Goal: Task Accomplishment & Management: Use online tool/utility

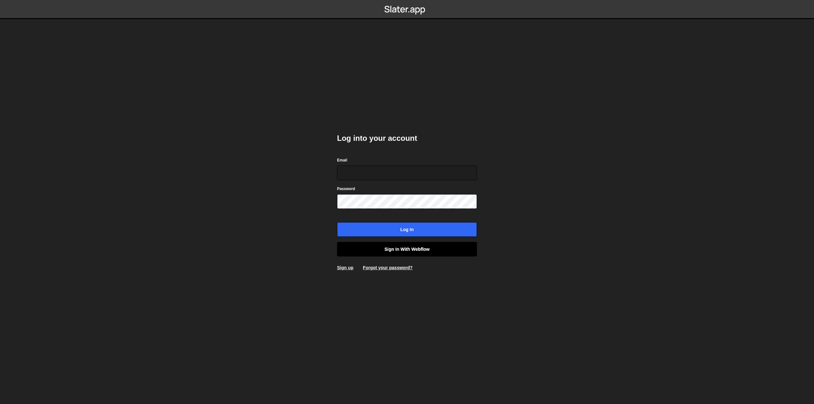
click at [427, 247] on link "Sign in with Webflow" at bounding box center [407, 249] width 140 height 15
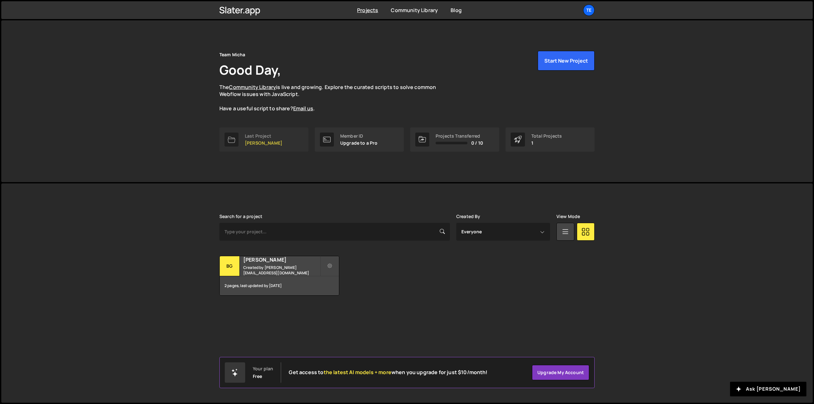
click at [250, 142] on p "[PERSON_NAME]" at bounding box center [264, 142] width 38 height 5
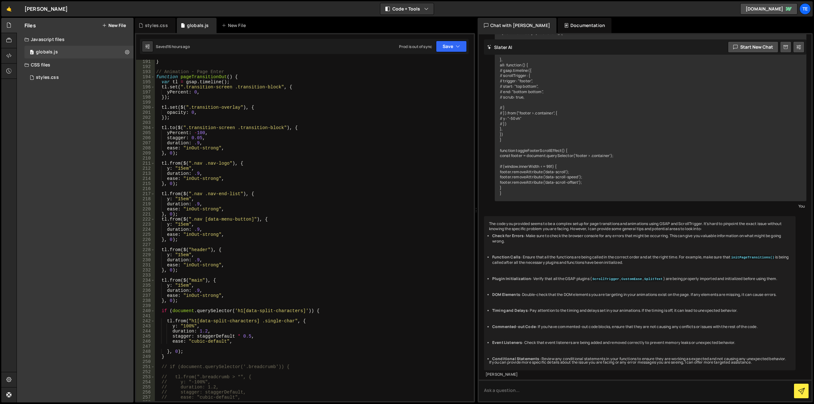
scroll to position [967, 0]
click at [271, 219] on div "} // Animation - Page Enter function pageTransitionOut ( ) { var tl = gsap . ti…" at bounding box center [313, 235] width 316 height 352
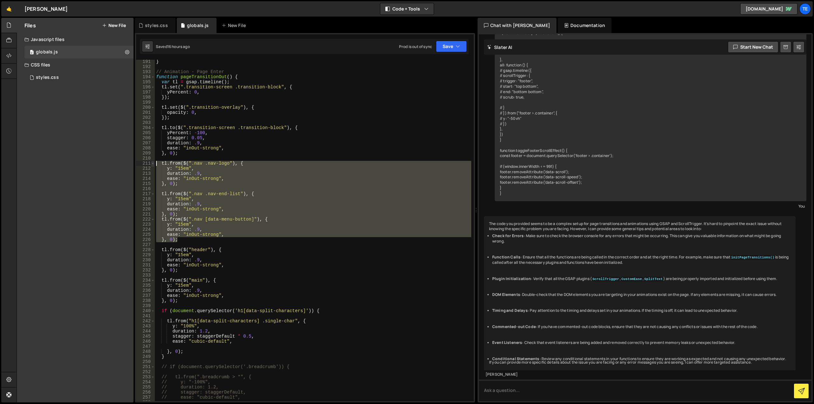
drag, startPoint x: 185, startPoint y: 240, endPoint x: 151, endPoint y: 164, distance: 83.8
click at [151, 164] on div "tl.from($(".nav [data-menu-button]"), { 191 192 193 194 195 196 197 198 199 200…" at bounding box center [305, 230] width 338 height 341
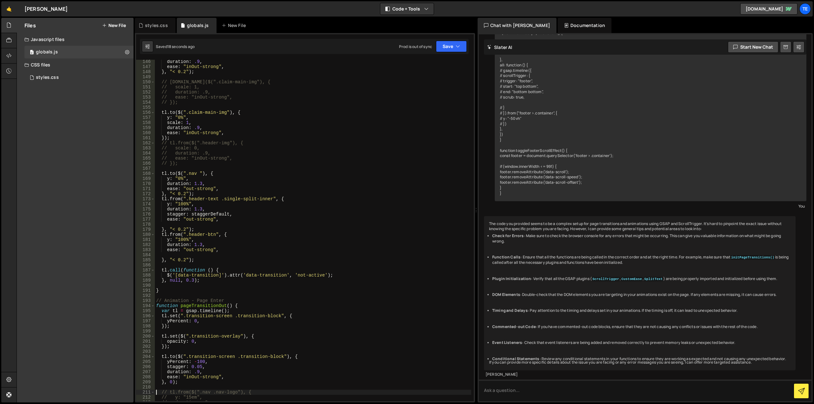
scroll to position [719, 0]
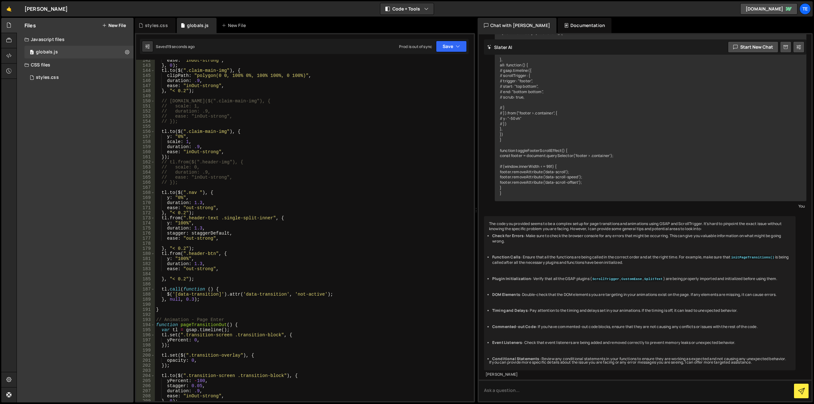
click at [227, 193] on div "ease : "inOut-strong" , } , 0 ) ; tl . to ( $ ( ".claim-main-img" ) , { clipPat…" at bounding box center [313, 234] width 316 height 352
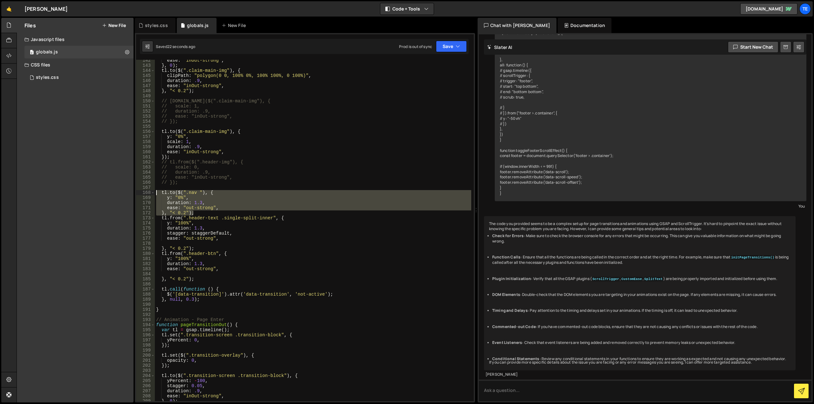
drag, startPoint x: 188, startPoint y: 211, endPoint x: 155, endPoint y: 192, distance: 38.5
click at [155, 192] on div "ease : "inOut-strong" , } , 0 ) ; tl . to ( $ ( ".claim-main-img" ) , { clipPat…" at bounding box center [313, 234] width 316 height 352
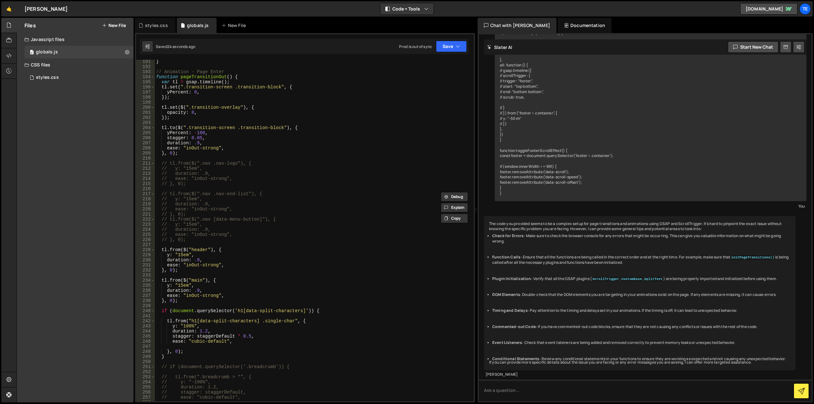
click at [292, 264] on div "} // Animation - Page Enter function pageTransitionOut ( ) { var tl = gsap . ti…" at bounding box center [313, 235] width 316 height 352
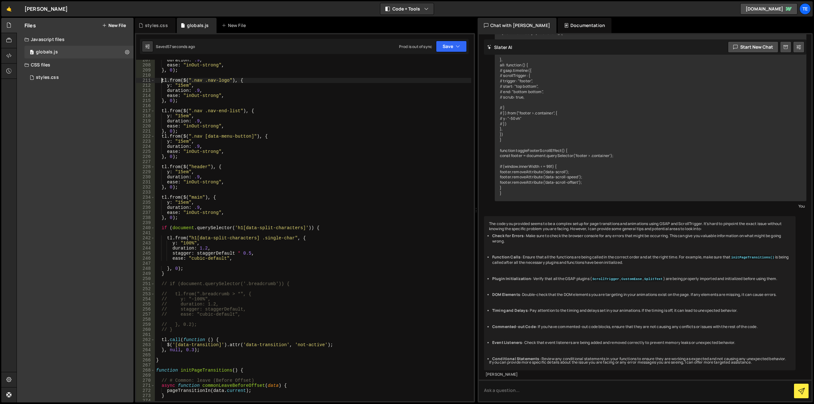
scroll to position [935, 0]
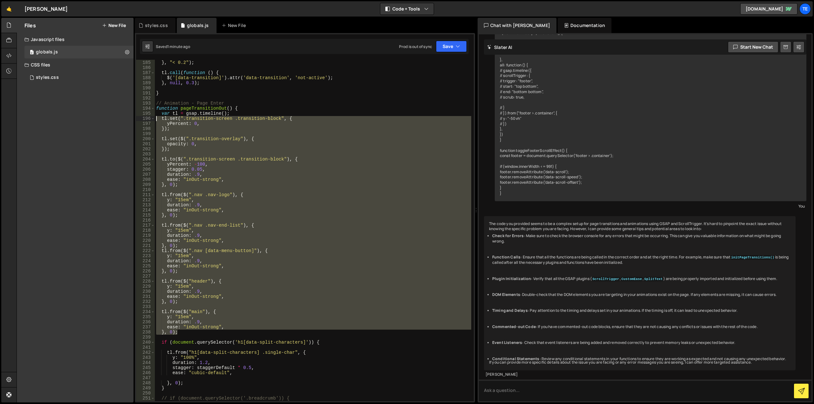
drag, startPoint x: 179, startPoint y: 332, endPoint x: 148, endPoint y: 120, distance: 214.8
click at [148, 120] on div "tl.from($(".nav .nav-logo"), { 184 185 186 187 188 189 190 191 192 193 194 195 …" at bounding box center [305, 230] width 338 height 341
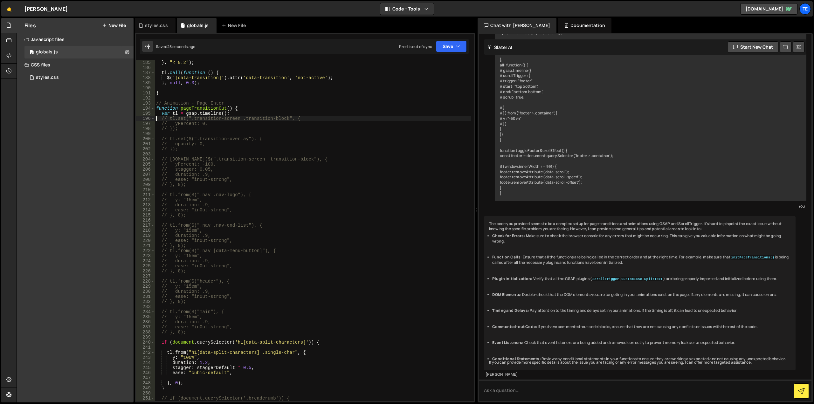
click at [342, 209] on div "} , "< 0.2" ) ; tl . call ( function ( ) { $ ( '[data-transition]' ) . attr ( '…" at bounding box center [313, 231] width 316 height 352
type textarea "}"
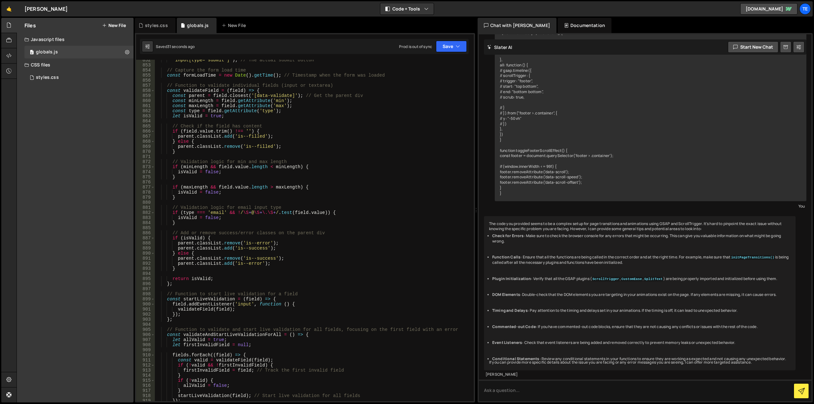
scroll to position [4177, 0]
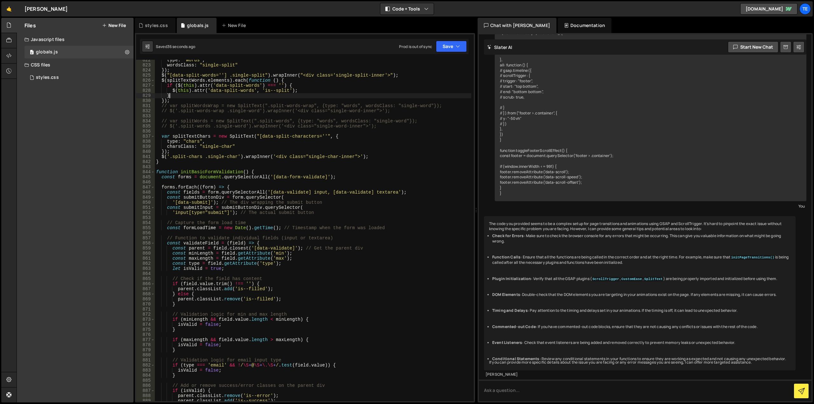
click at [392, 97] on div "type : "words" , wordsClass : "single-split" }) ; $ ( "[data-split-words=''] .s…" at bounding box center [313, 234] width 316 height 352
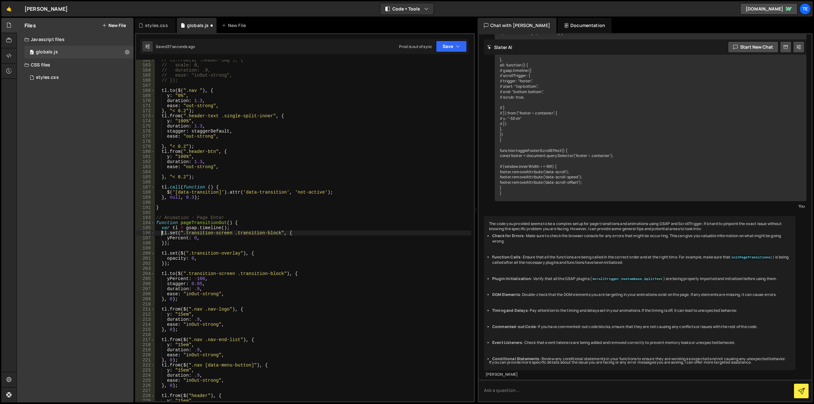
type textarea "}"
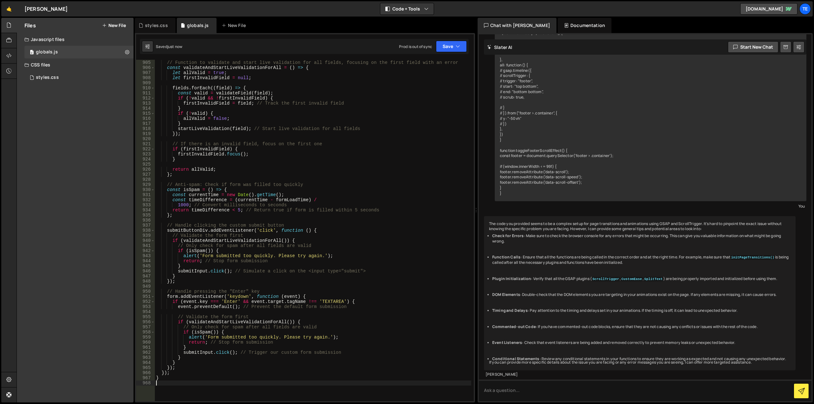
scroll to position [4597, 0]
click at [161, 24] on div "styles.css" at bounding box center [156, 25] width 23 height 6
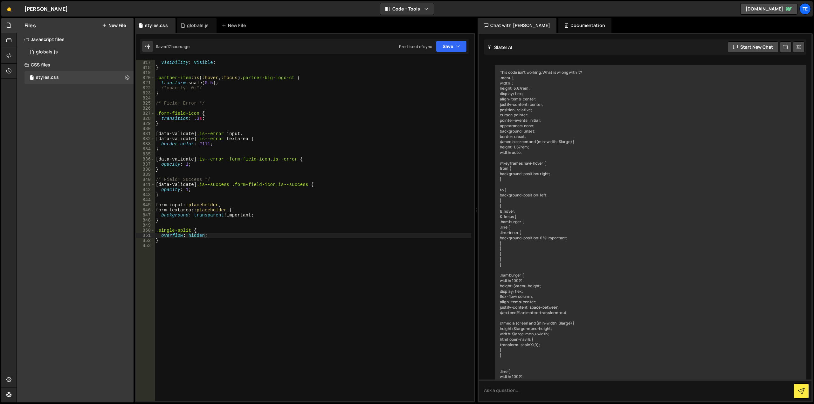
type textarea "}"
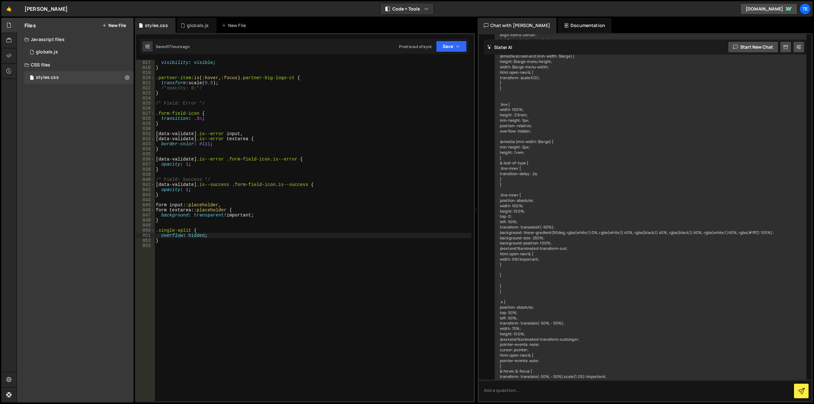
click at [330, 172] on div "opacity : 1 ; visibility : visible ; } .partner-item :is ( :hover , :focus ) .p…" at bounding box center [312, 231] width 317 height 352
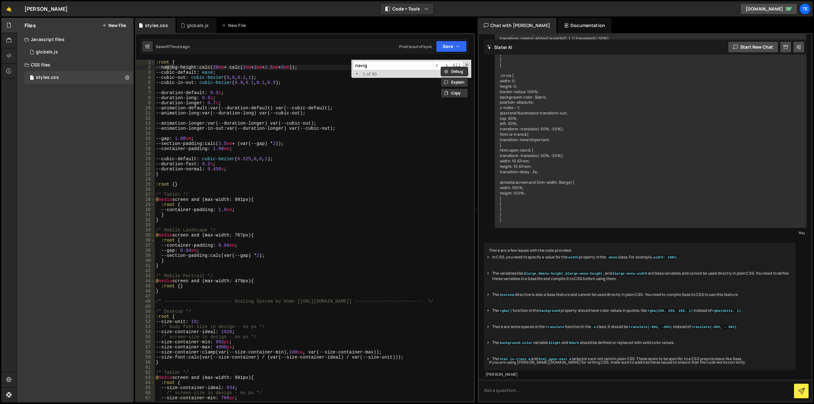
scroll to position [1355, 0]
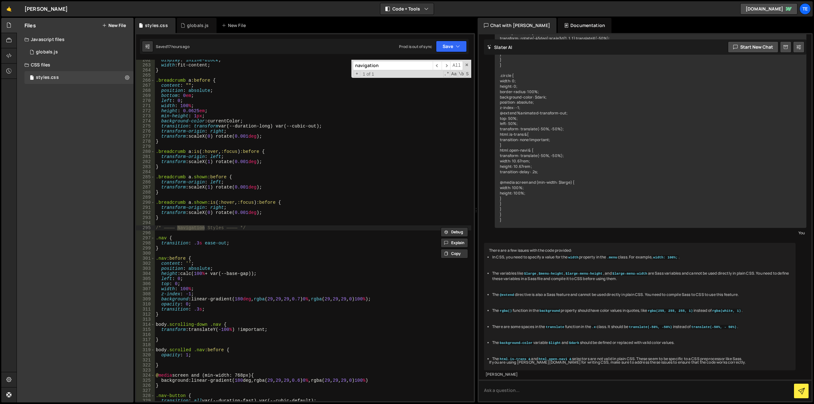
type input "navigation"
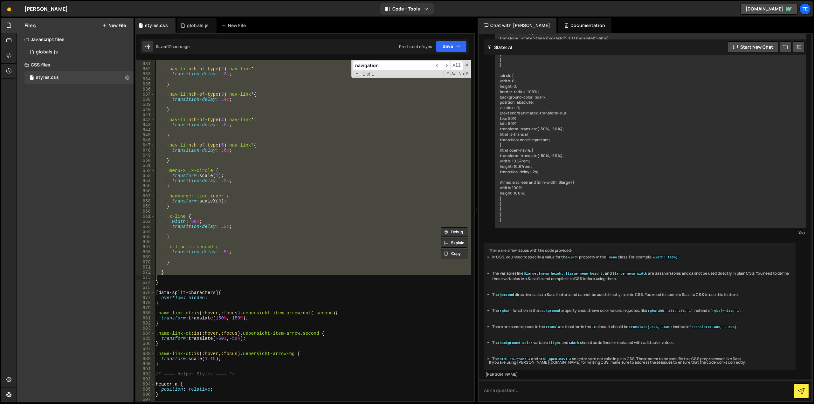
scroll to position [3262, 0]
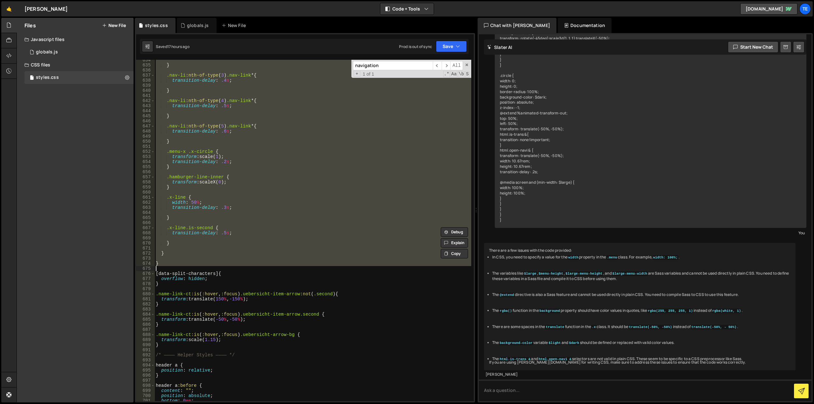
drag, startPoint x: 166, startPoint y: 223, endPoint x: 223, endPoint y: 268, distance: 72.2
click at [223, 268] on div "} .nav-li :nth-of-type ( 3 ) .nav-link * { transition-delay : .4 s ; } .nav-li …" at bounding box center [312, 234] width 317 height 352
type textarea "}"
click at [193, 23] on div "globals.js" at bounding box center [198, 25] width 22 height 6
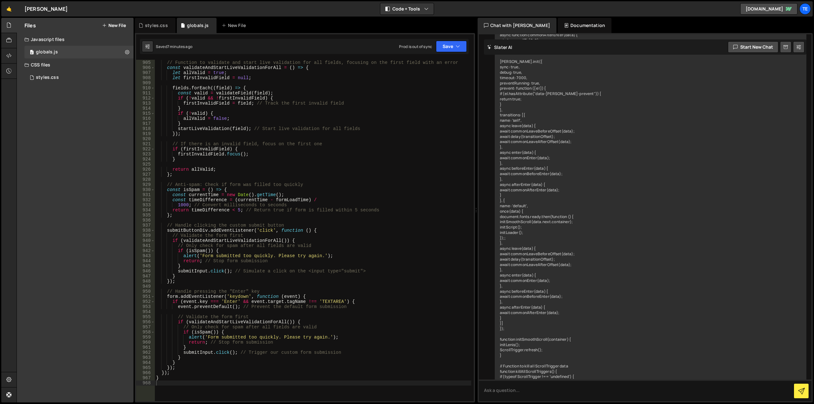
click at [315, 164] on div "// Function to validate and start live validation for all fields, focusing on t…" at bounding box center [313, 231] width 316 height 352
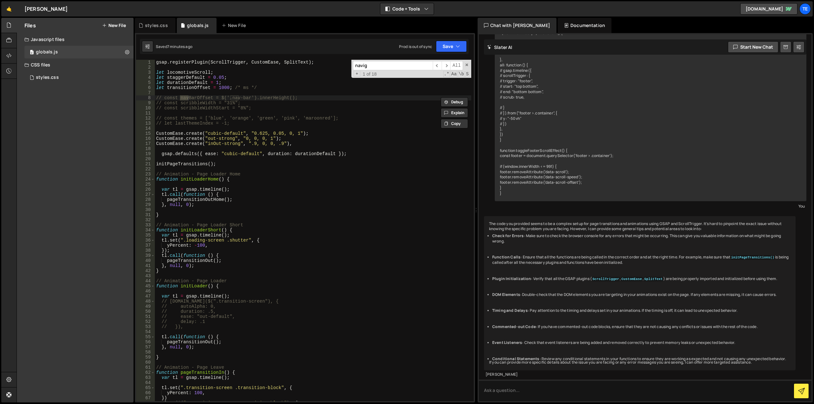
scroll to position [1248, 0]
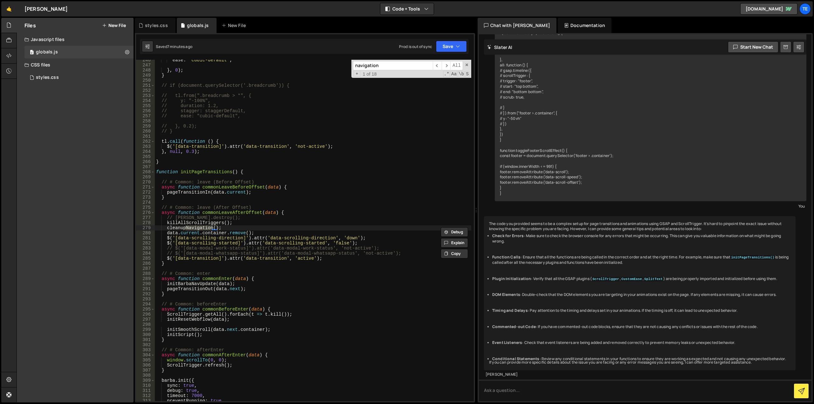
click at [401, 68] on input "navigation" at bounding box center [393, 65] width 80 height 9
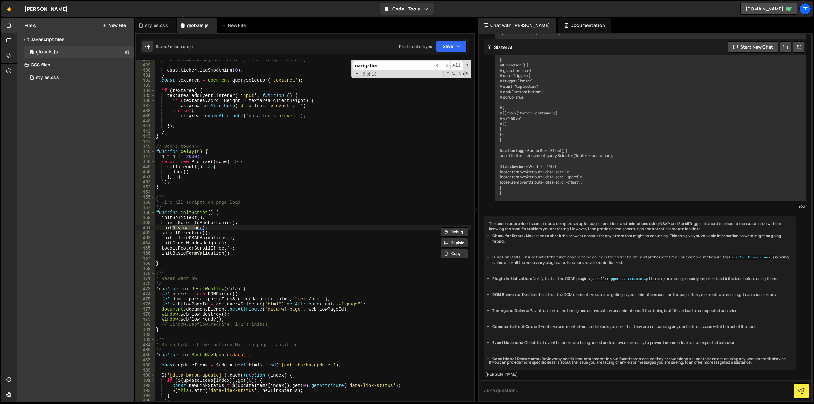
scroll to position [2652, 0]
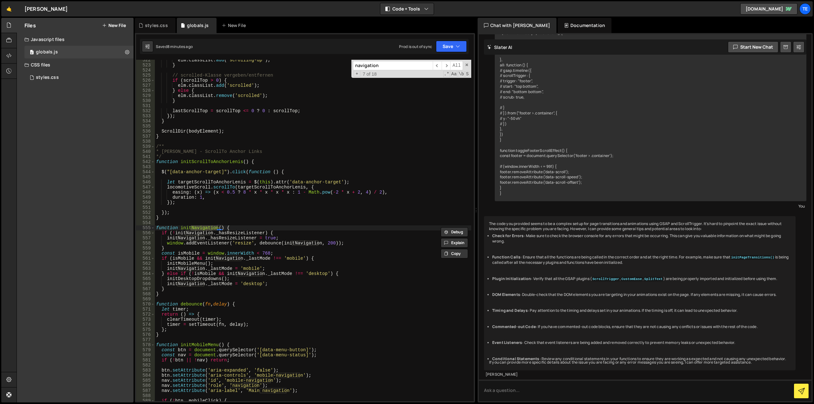
type input "navigation"
click at [167, 224] on div "elm . classList . add ( 'scrolling-up' ) ; } // scrolled-Klasse vergeben/entfer…" at bounding box center [313, 234] width 316 height 352
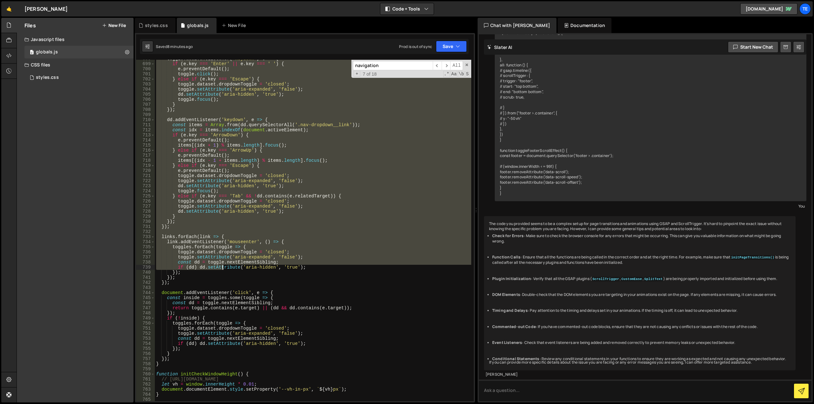
scroll to position [3643, 0]
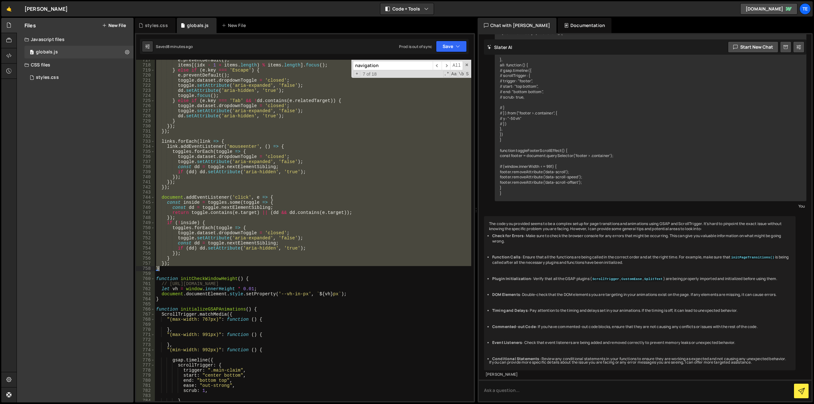
drag, startPoint x: 165, startPoint y: 223, endPoint x: 225, endPoint y: 269, distance: 75.1
click at [225, 269] on div "e . preventDefault ( ) ; items [( idx - 1 + items . length ) % items . length ]…" at bounding box center [313, 234] width 316 height 352
type textarea "}); }"
click at [295, 194] on div "e . preventDefault ( ) ; items [( idx - 1 + items . length ) % items . length ]…" at bounding box center [313, 230] width 316 height 341
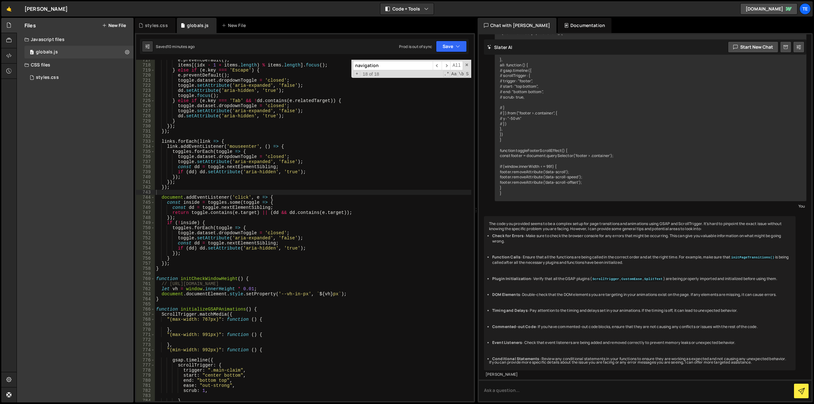
paste input "dataset"
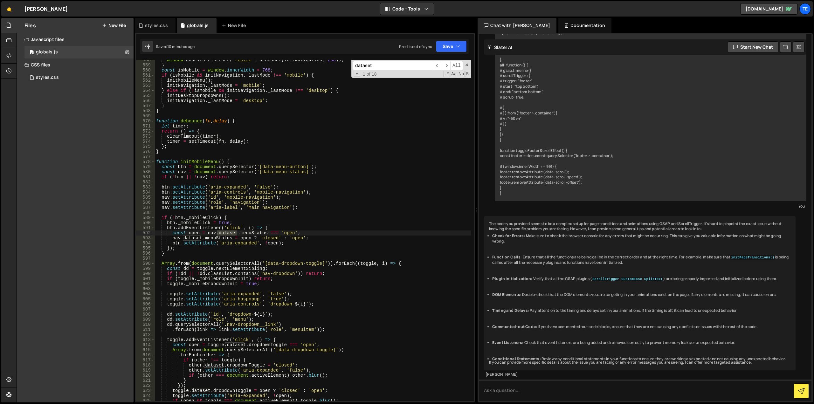
type input "dataset"
type textarea "btn.setAttribute('aria-expanded', !open);"
click at [287, 244] on div "window . addEventListener ( 'resize' , debounce ( initNavigation , 200 )) ; } c…" at bounding box center [313, 234] width 316 height 352
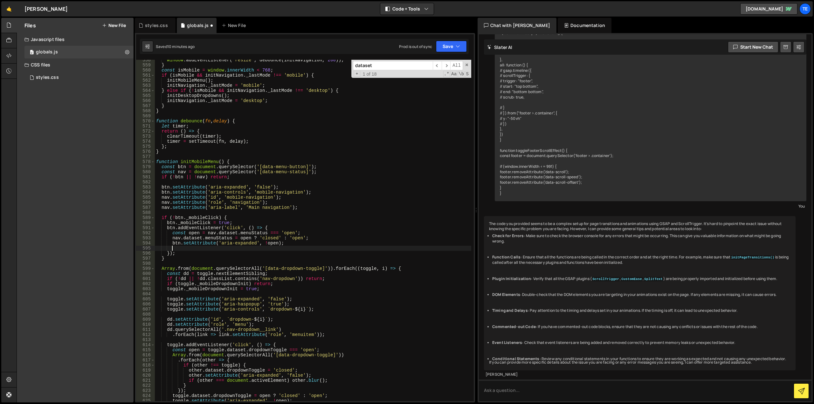
scroll to position [0, 1]
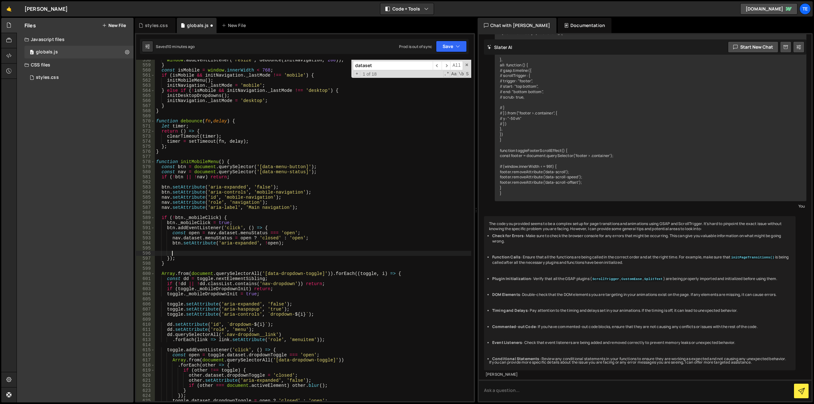
paste textarea
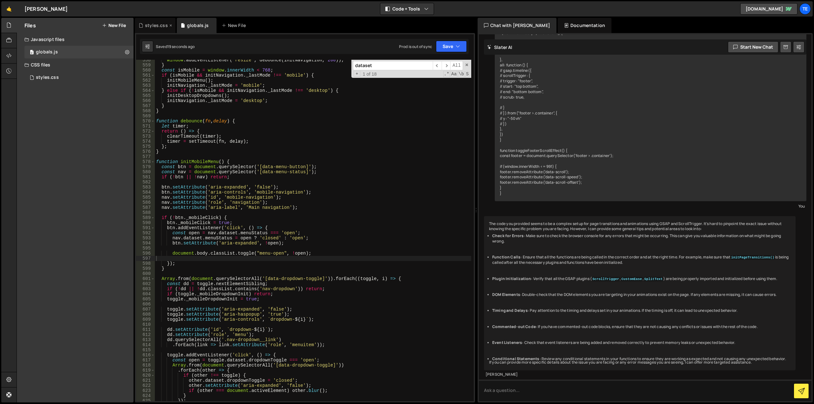
click at [147, 23] on div "styles.css" at bounding box center [156, 25] width 23 height 6
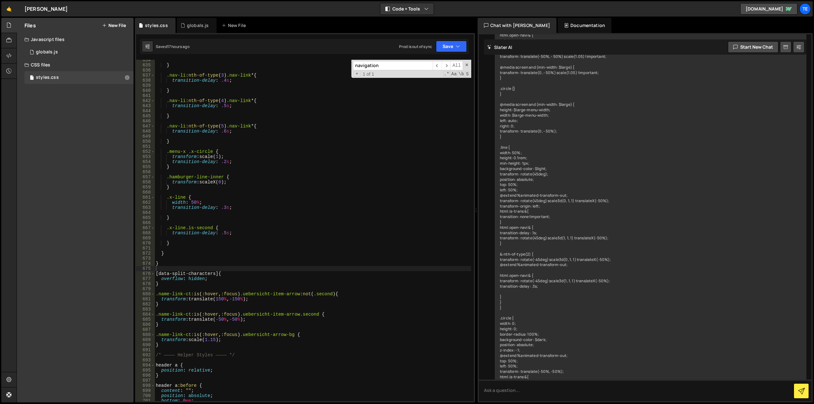
scroll to position [845, 0]
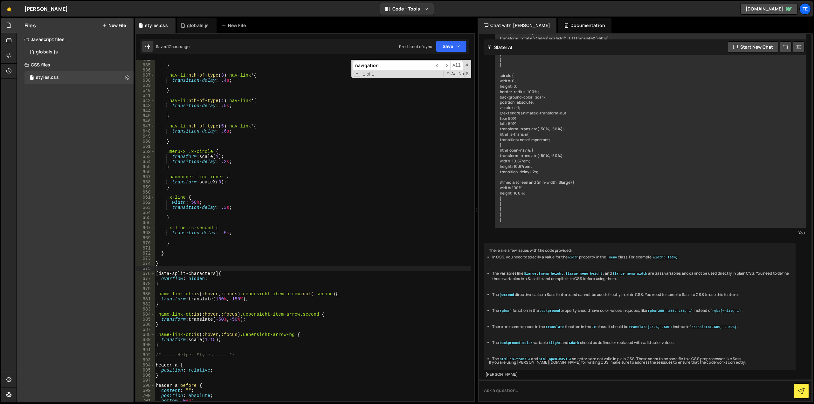
click at [191, 267] on div "} .nav-li :nth-of-type ( 3 ) .nav-link * { transition-delay : .4 s ; } .nav-li …" at bounding box center [312, 234] width 317 height 352
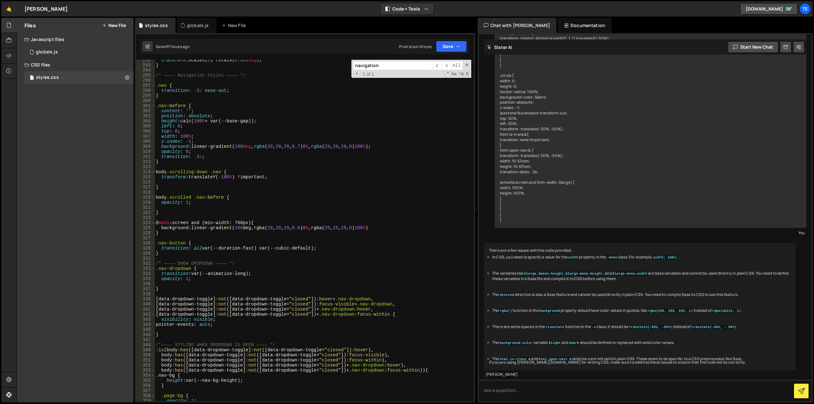
scroll to position [1507, 0]
click at [168, 287] on div "transform : scaleX( 0 ) rotate( 0.001 deg ) ; } /* ———— Navigation Styles ———— …" at bounding box center [312, 234] width 317 height 352
type textarea "}"
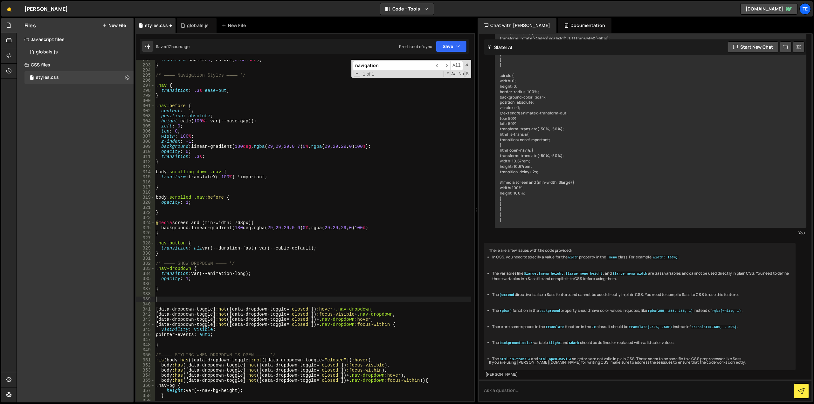
paste textarea "}"
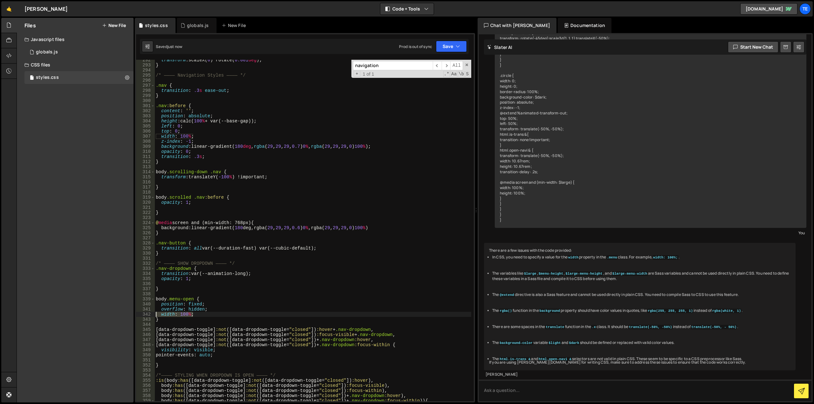
drag, startPoint x: 198, startPoint y: 314, endPoint x: 135, endPoint y: 313, distance: 63.6
click at [135, 313] on div "558 559 560 561 562 563 564 565 566 567 568 569 570 571 572 573 574 575 576 577…" at bounding box center [305, 217] width 340 height 369
type textarea "width: 100%;"
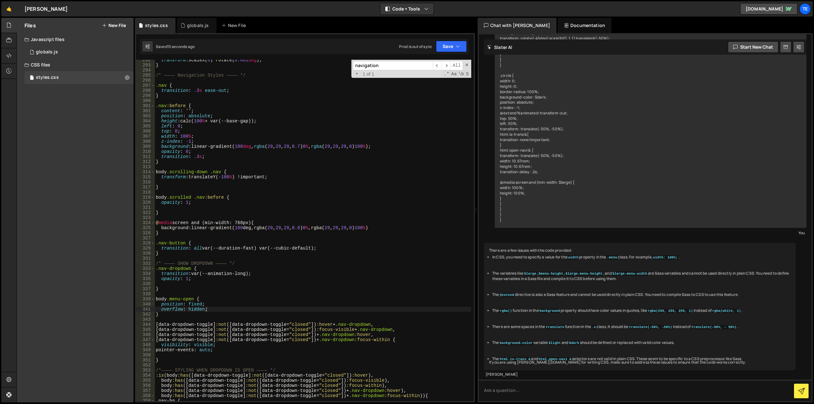
click at [207, 304] on div "transform : scaleX( 0 ) rotate( 0.001 deg ) ; } /* ———— Navigation Styles ———— …" at bounding box center [312, 234] width 317 height 352
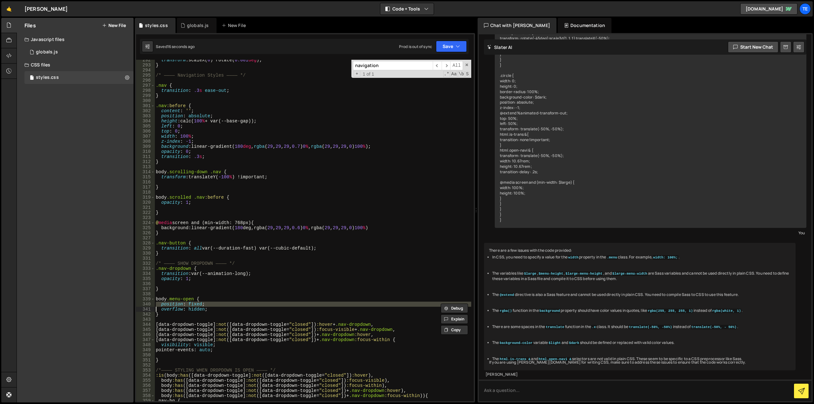
type textarea "overflow: hidden;"
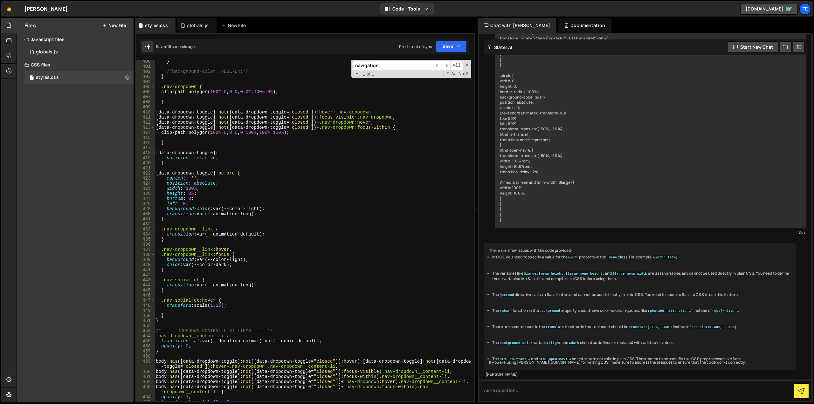
scroll to position [2156, 0]
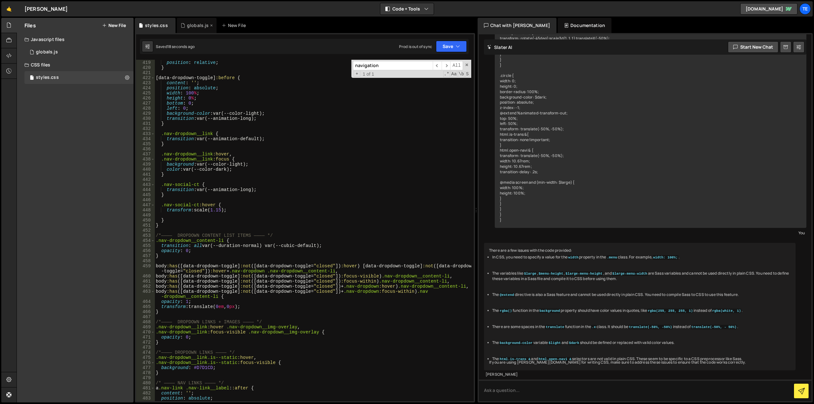
click at [193, 23] on div "globals.js" at bounding box center [198, 25] width 22 height 6
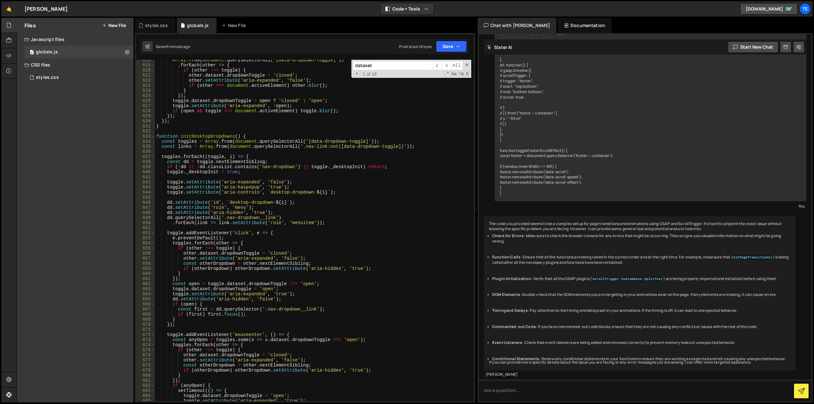
scroll to position [3159, 0]
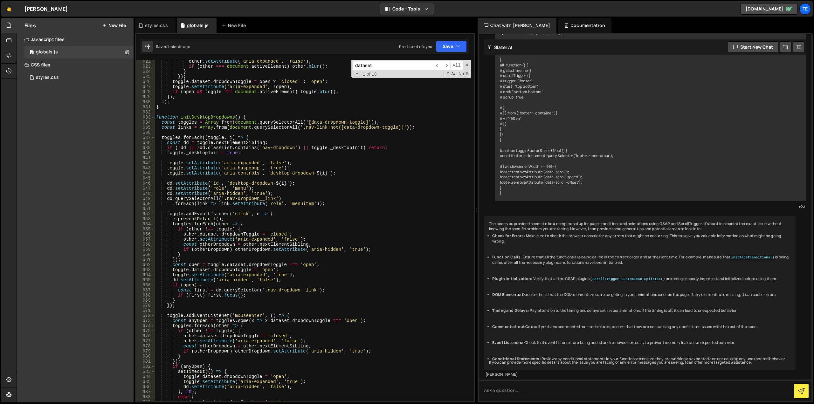
click at [253, 118] on div "other . setAttribute ( 'aria-expanded' , 'false' ) ; if ( other === document . …" at bounding box center [313, 235] width 316 height 352
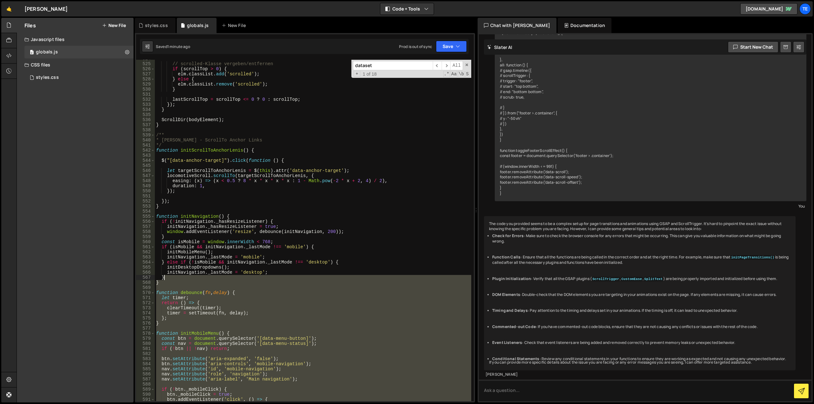
scroll to position [2663, 0]
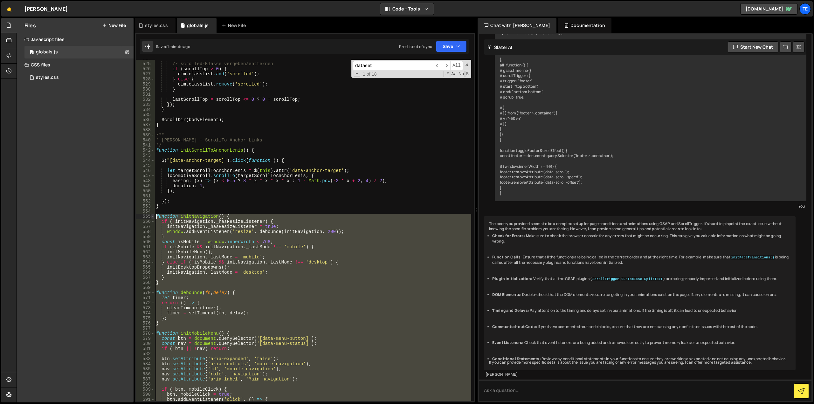
drag, startPoint x: 174, startPoint y: 180, endPoint x: 153, endPoint y: 215, distance: 41.6
click at [153, 215] on div "function initDesktopDropdowns() { 524 525 526 527 528 529 530 531 532 533 534 5…" at bounding box center [305, 230] width 338 height 341
type textarea "function initNavigation() { if (!initNavigation._hasResizeListener) {"
click at [359, 219] on div "// scrolled-Klasse vergeben/entfernen if ( scrollTop > 0 ) { elm . classList . …" at bounding box center [313, 232] width 316 height 352
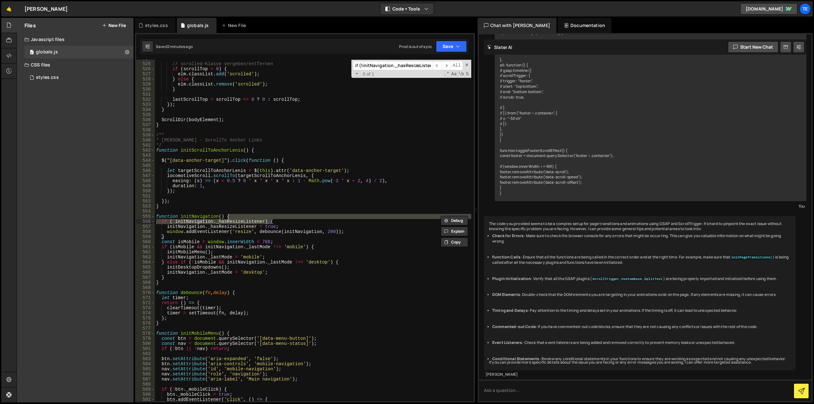
scroll to position [0, 11]
paste input "initMobileMenu"
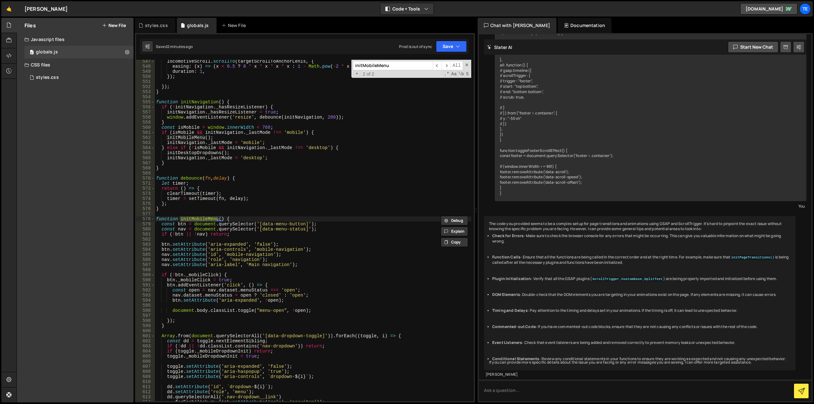
scroll to position [2835, 0]
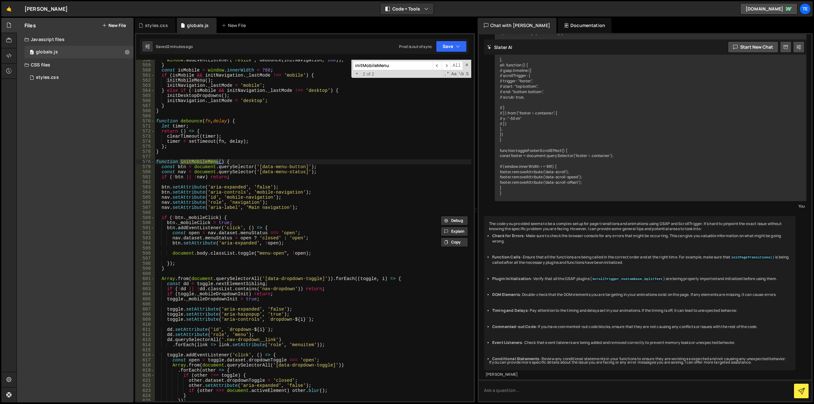
type input "initMobileMenu"
type textarea "const open = nav.dataset.menuStatus === 'open';"
click at [313, 231] on div "window . addEventListener ( 'resize' , debounce ( initNavigation , 200 )) ; } c…" at bounding box center [313, 234] width 316 height 352
paste input "addEventListener"
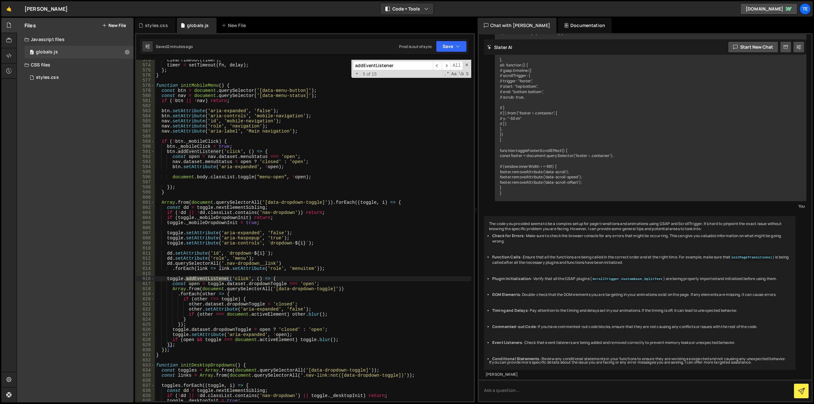
type input "addEventListener"
type textarea "document.body.classList.toggle("menu-open", !open);"
click at [330, 179] on div "clearTimeout ( timer ) ; timer = setTimeout ( fn , delay ) ; } ; } function ini…" at bounding box center [313, 234] width 316 height 352
paste input "btn.addEventListener('click"
type input "btn.addEventListener('click"
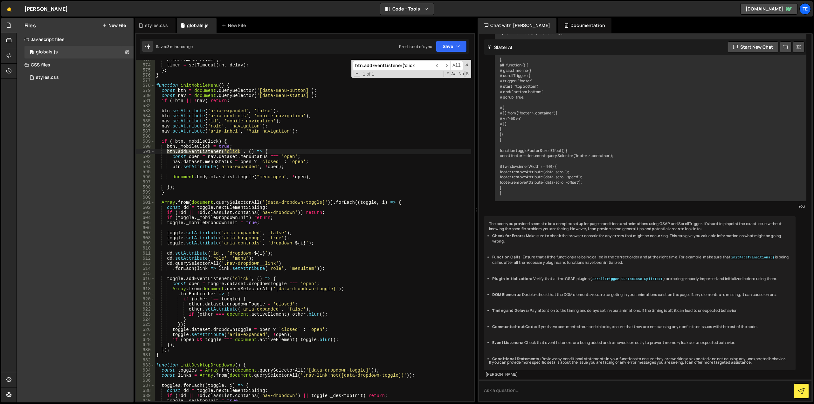
click at [271, 153] on div "clearTimeout ( timer ) ; timer = setTimeout ( fn , delay ) ; } ; } function ini…" at bounding box center [313, 234] width 316 height 352
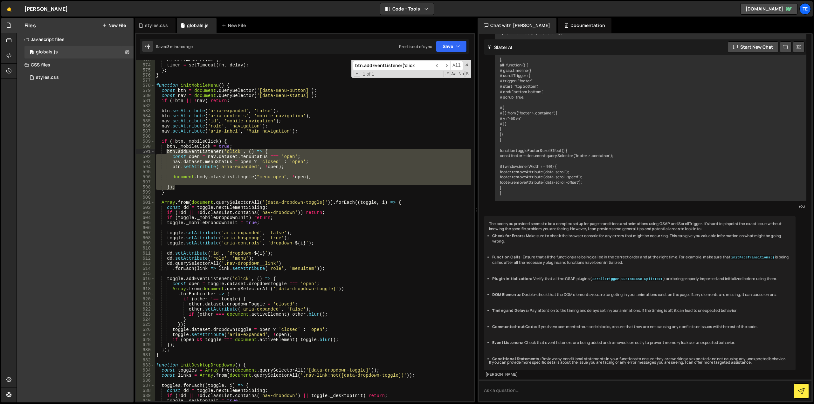
drag, startPoint x: 175, startPoint y: 188, endPoint x: 167, endPoint y: 152, distance: 36.7
click at [167, 152] on div "clearTimeout ( timer ) ; timer = setTimeout ( fn , delay ) ; } ; } function ini…" at bounding box center [313, 234] width 316 height 352
type textarea "btn.addEventListener('click', () => { const open = nav.dataset.menuStatus === '…"
paste textarea
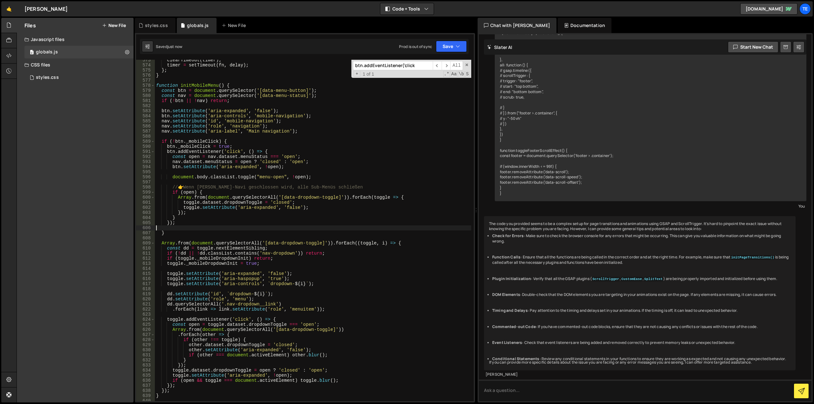
click at [225, 188] on div "clearTimeout ( timer ) ; timer = setTimeout ( fn , delay ) ; } ; } function ini…" at bounding box center [313, 234] width 316 height 352
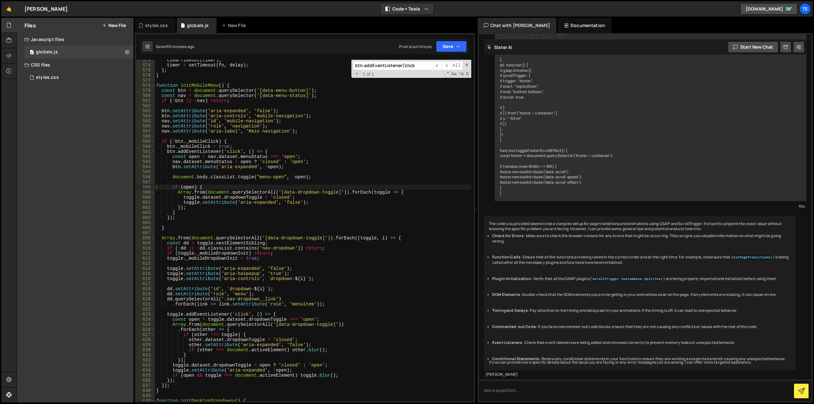
scroll to position [2758, 0]
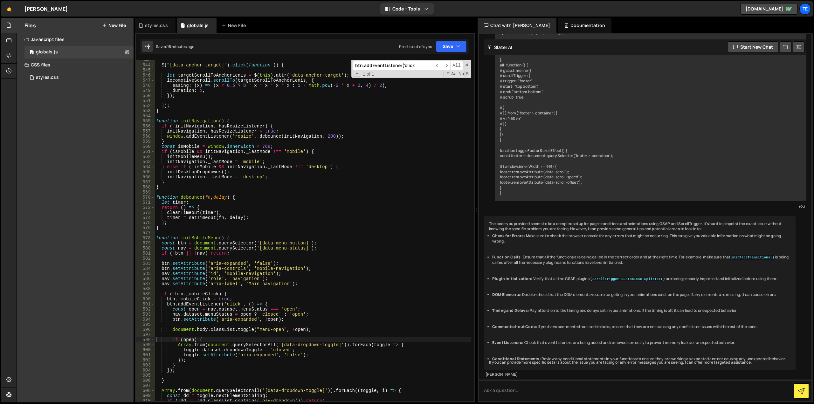
click at [406, 149] on div "$ ( "[data-anchor-target]" ) . click ( function ( ) { let targetScrollToAnchorL…" at bounding box center [313, 234] width 316 height 352
type textarea "if (isMobile && initNavigation._lastMode !== 'mobile') {"
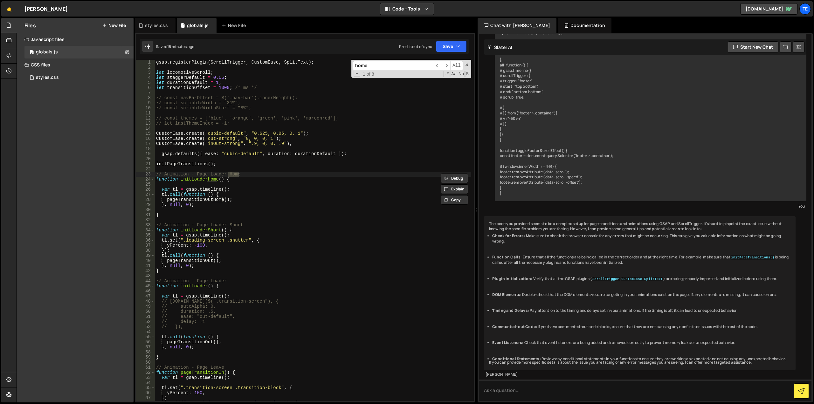
type input "home"
type textarea "pageTransitionOutHome();"
click at [203, 197] on div "gsap . registerPlugin ( ScrollTrigger , CustomEase , SplitText ) ; let locomoti…" at bounding box center [313, 236] width 316 height 352
click at [276, 197] on div "gsap . registerPlugin ( ScrollTrigger , CustomEase , SplitText ) ; let locomoti…" at bounding box center [313, 236] width 316 height 352
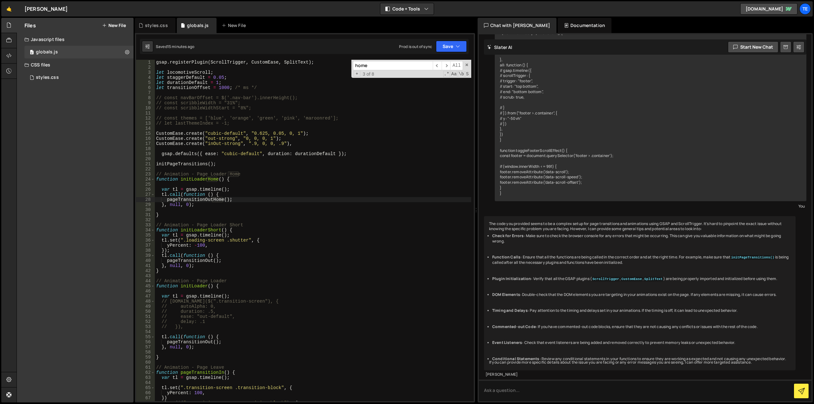
paste input "pageTransitionOutH"
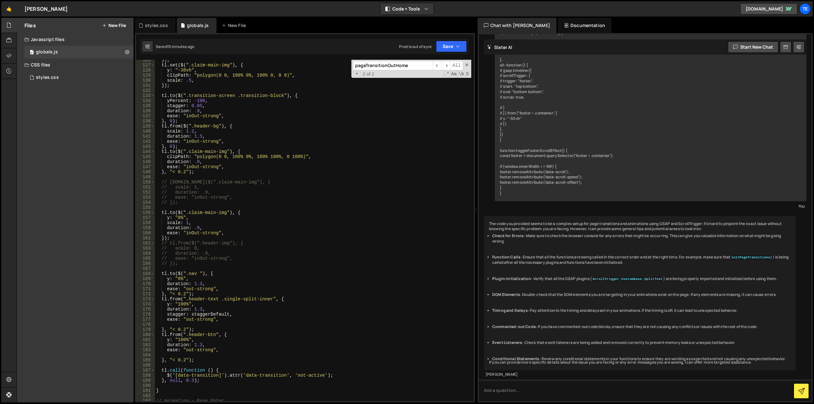
scroll to position [752, 0]
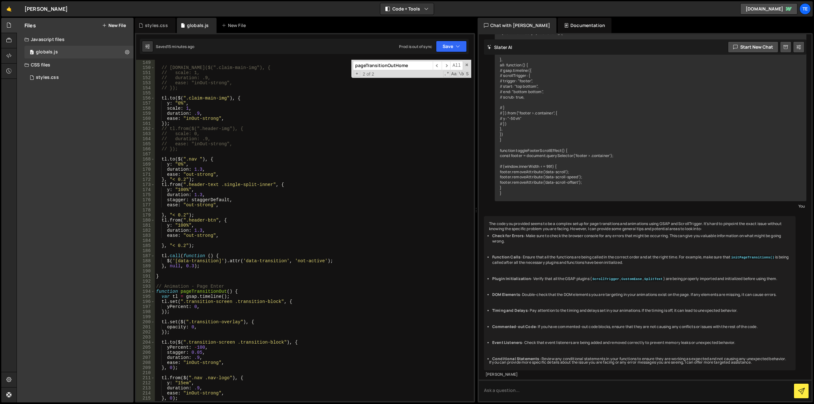
type input "pageTransitionOutHome"
click at [215, 221] on div "} , "< 0.2" ) ; // tl.to($(".claim-main-img"), { // scale: 1, // duration: .9, …" at bounding box center [313, 231] width 316 height 352
click at [222, 220] on div "} , "< 0.2" ) ; // tl.to($(".claim-main-img"), { // scale: 1, // duration: .9, …" at bounding box center [313, 231] width 316 height 352
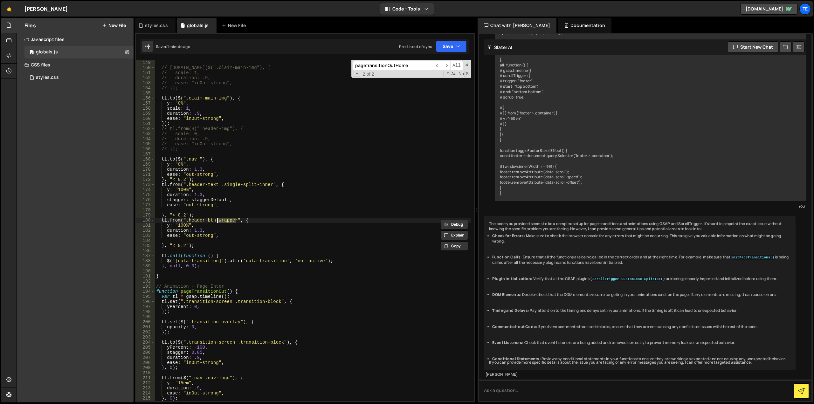
type textarea "tl.from(".header-btn", {"
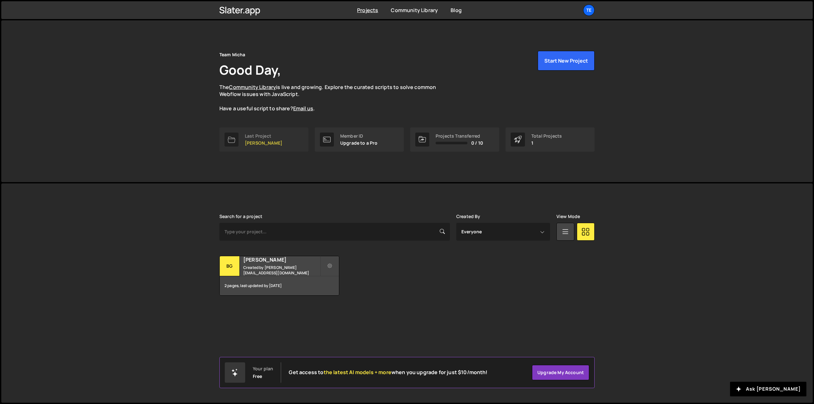
click at [262, 148] on link "Last Project BG Monheim" at bounding box center [263, 139] width 89 height 24
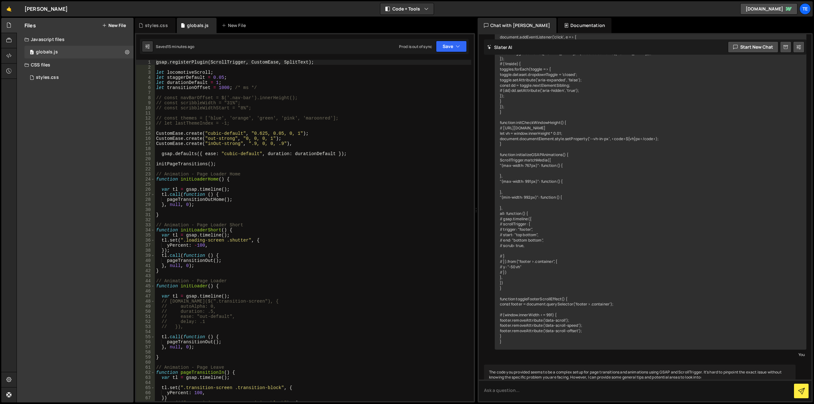
scroll to position [3531, 0]
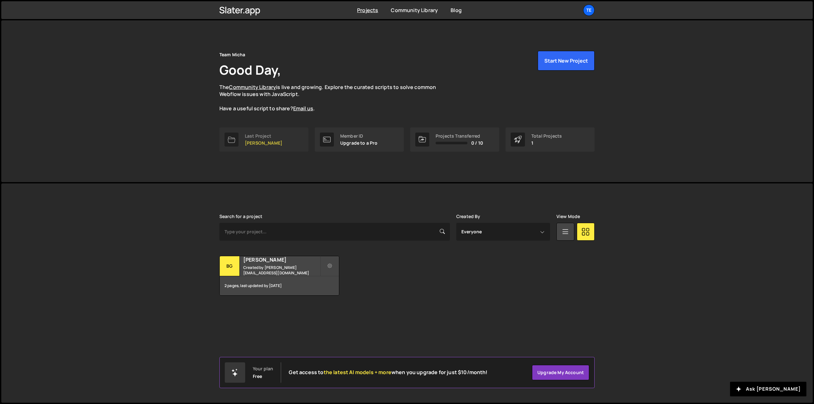
click at [254, 149] on link "Last Project BG Monheim" at bounding box center [263, 139] width 89 height 24
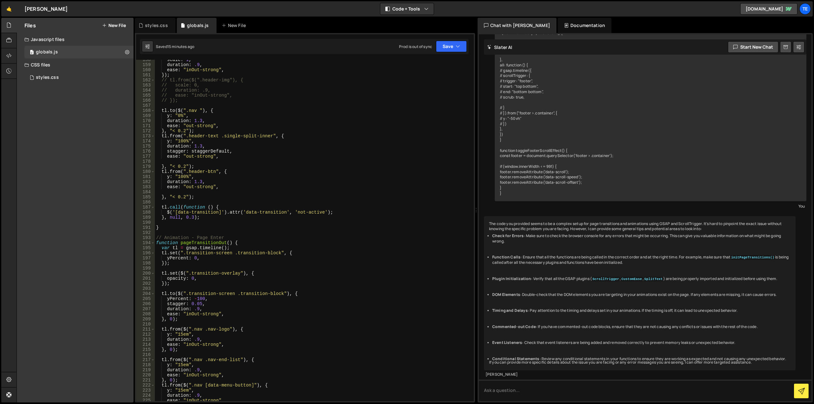
scroll to position [896, 0]
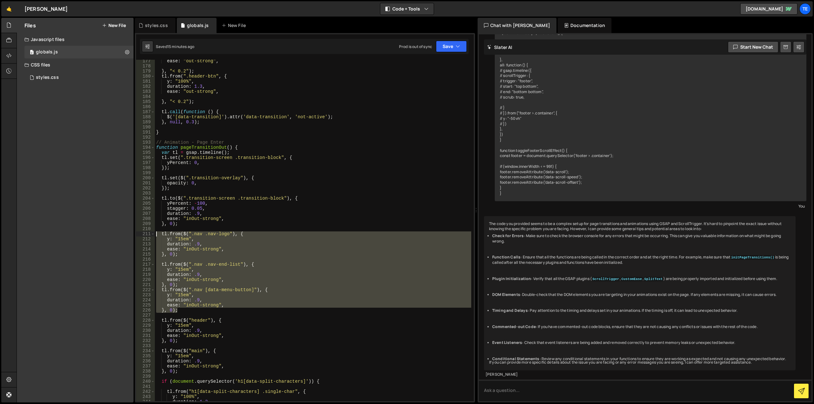
drag, startPoint x: 183, startPoint y: 311, endPoint x: 156, endPoint y: 232, distance: 83.8
click at [156, 232] on div "ease : "out-strong" , } , "< 0.2" ) ; tl . from ( ".header-btn" , { y : "100%" …" at bounding box center [313, 234] width 316 height 352
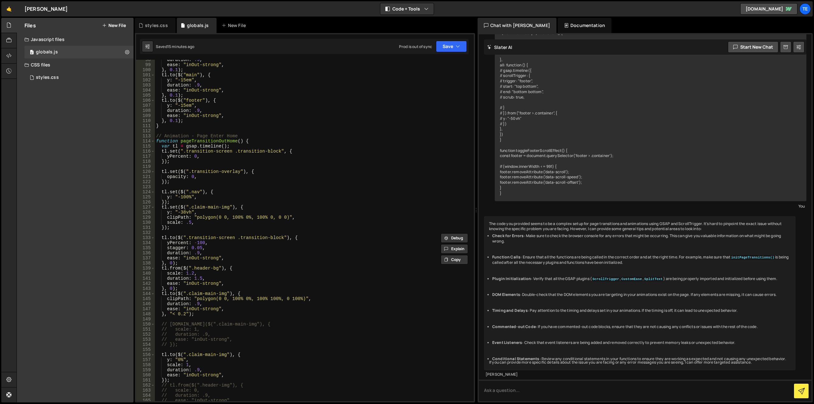
scroll to position [496, 0]
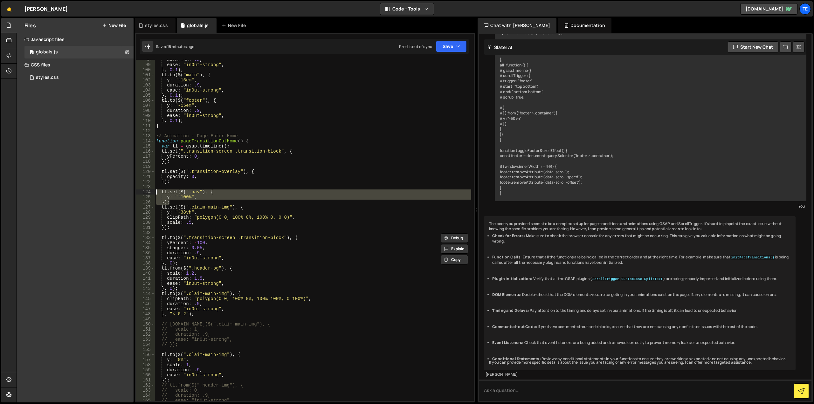
drag, startPoint x: 173, startPoint y: 203, endPoint x: 156, endPoint y: 190, distance: 21.1
click at [156, 190] on div "duration : .9 , ease : "inOut-strong" , } , 0.1 ) ; tl . to ( $ ( "main" ) , { …" at bounding box center [313, 233] width 316 height 352
paste textarea "}, 0);"
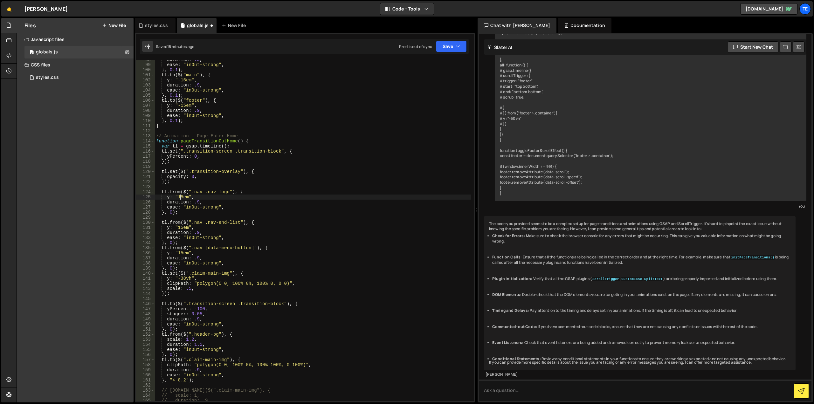
click at [180, 199] on div "duration : .9 , ease : "inOut-strong" , } , 0.1 ) ; tl . to ( $ ( "main" ) , { …" at bounding box center [313, 233] width 316 height 352
click at [182, 228] on div "duration : .9 , ease : "inOut-strong" , } , 0.1 ) ; tl . to ( $ ( "main" ) , { …" at bounding box center [313, 233] width 316 height 352
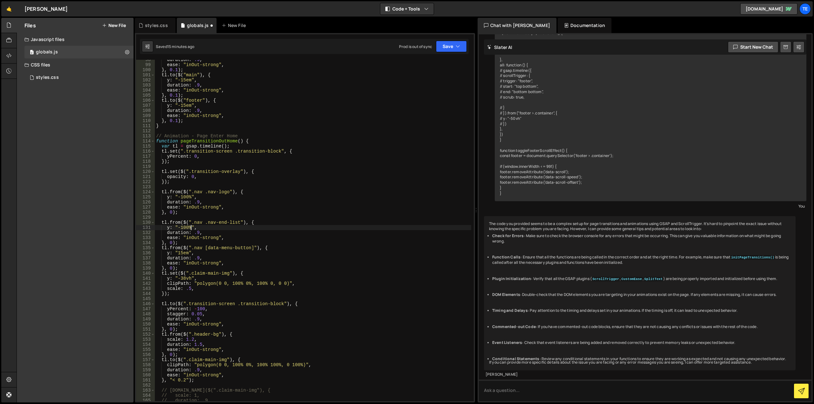
click at [181, 250] on div "duration : .9 , ease : "inOut-strong" , } , 0.1 ) ; tl . to ( $ ( "main" ) , { …" at bounding box center [313, 233] width 316 height 352
click at [185, 269] on div "duration : .9 , ease : "inOut-strong" , } , 0.1 ) ; tl . to ( $ ( "main" ) , { …" at bounding box center [313, 233] width 316 height 352
type textarea "}, 0);"
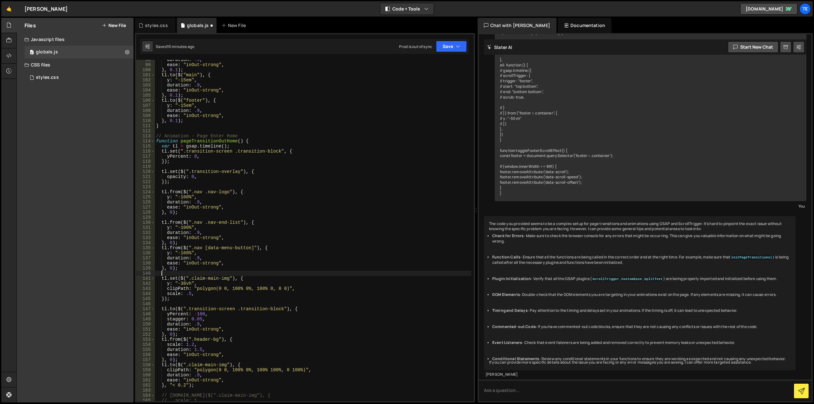
click at [185, 269] on div "duration : .9 , ease : "inOut-strong" , } , 0.1 ) ; tl . to ( $ ( "main" ) , { …" at bounding box center [313, 233] width 316 height 352
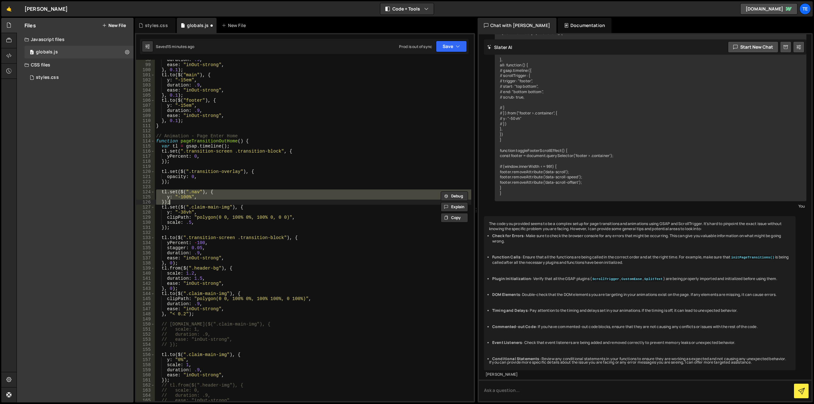
scroll to position [629, 0]
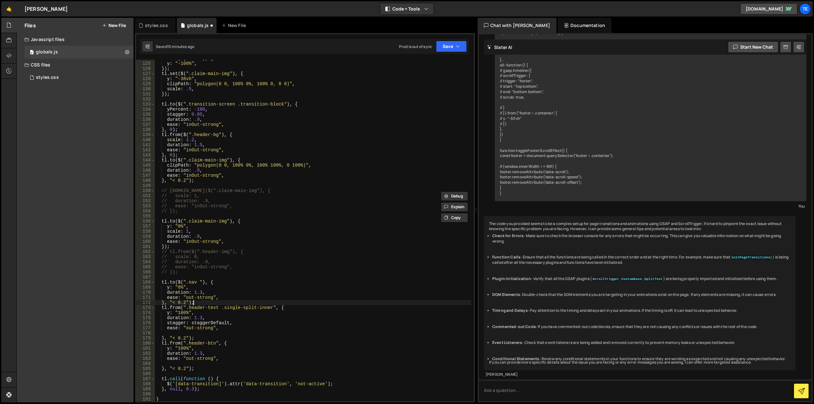
click at [210, 302] on div "tl . set ( $ ( ".nav" ) , { y : "-100%" , }) ; tl . set ( $ ( ".claim-main-img"…" at bounding box center [313, 232] width 316 height 352
type textarea "}, "< 0.2");"
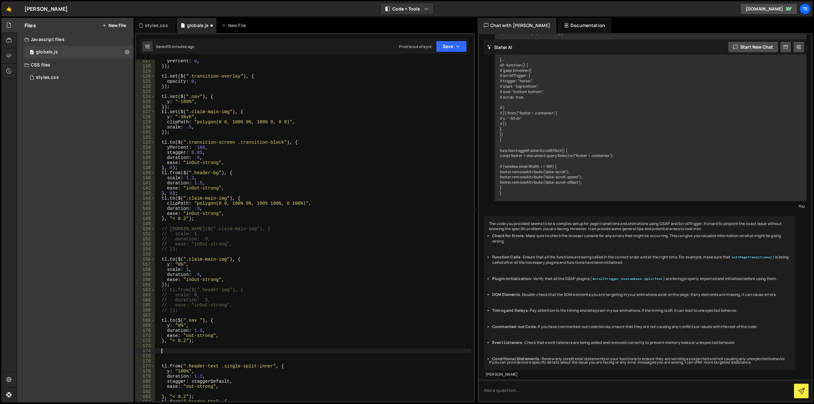
scroll to position [591, 0]
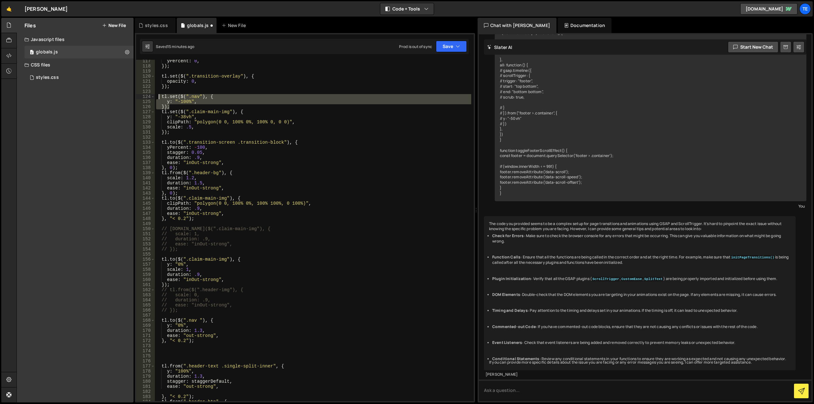
drag, startPoint x: 171, startPoint y: 107, endPoint x: 158, endPoint y: 97, distance: 16.5
click at [158, 97] on div "yPercent : 0 , }) ; tl . set ( $ ( ".transition-overlay" ) , { opacity : 0 , })…" at bounding box center [313, 234] width 316 height 352
type textarea "// tl.set($(".nav"), { // y: "-100%","
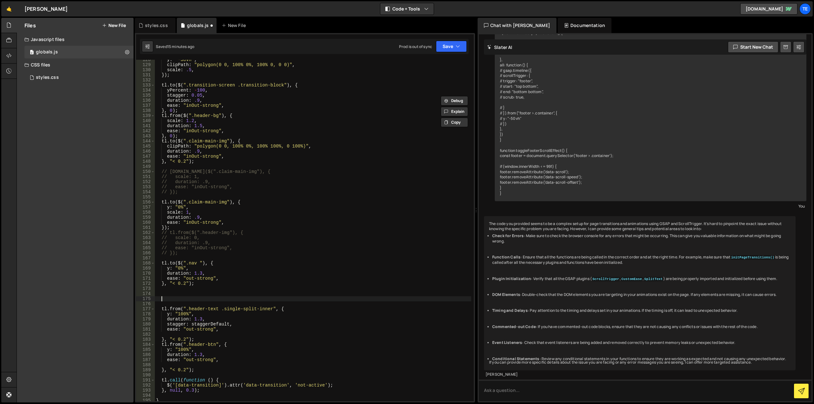
click at [166, 297] on div "y : "-38vh" , clipPath : "polygon(0 0, 100% 0%, 100% 0, 0 0)" , scale : .5 , })…" at bounding box center [313, 233] width 316 height 352
paste textarea "}, 0);"
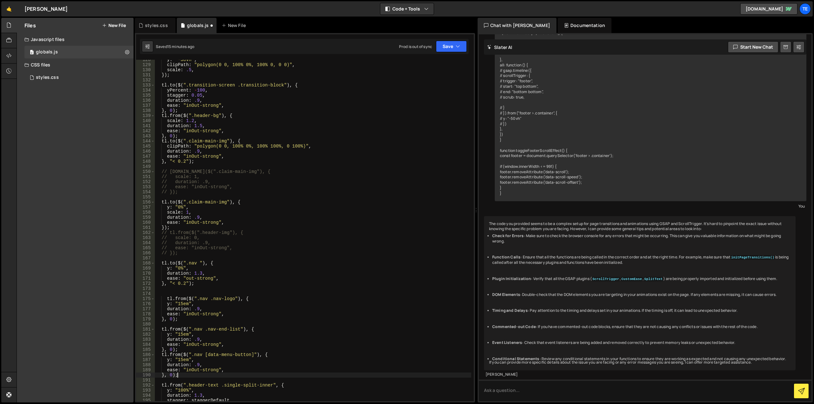
click at [184, 285] on div "y : "-38vh" , clipPath : "polygon(0 0, 100% 0%, 100% 0, 0 0)" , scale : .5 , })…" at bounding box center [313, 233] width 316 height 352
click at [171, 319] on div "y : "-38vh" , clipPath : "polygon(0 0, 100% 0%, 100% 0, 0 0)" , scale : .5 , })…" at bounding box center [313, 233] width 316 height 352
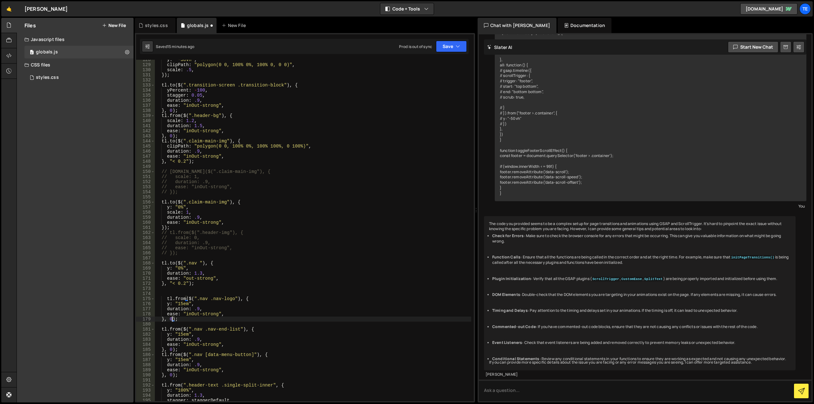
click at [171, 319] on div "y : "-38vh" , clipPath : "polygon(0 0, 100% 0%, 100% 0, 0 0)" , scale : .5 , })…" at bounding box center [313, 233] width 316 height 352
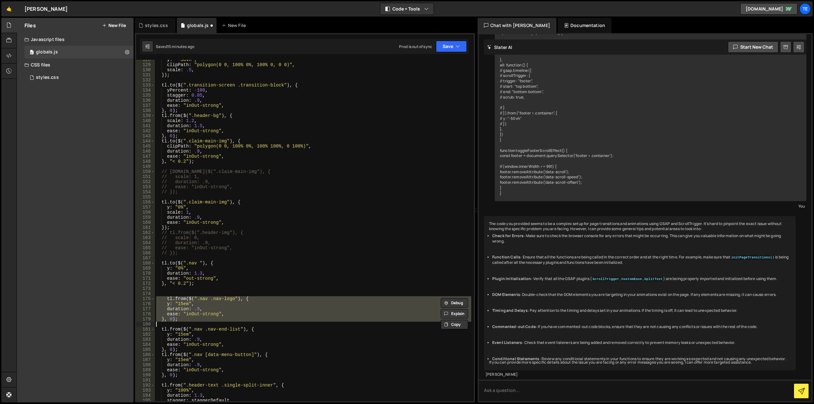
click at [187, 320] on div "y : "-38vh" , clipPath : "polygon(0 0, 100% 0%, 100% 0, 0 0)" , scale : .5 , })…" at bounding box center [313, 230] width 316 height 341
type textarea "}, 0);"
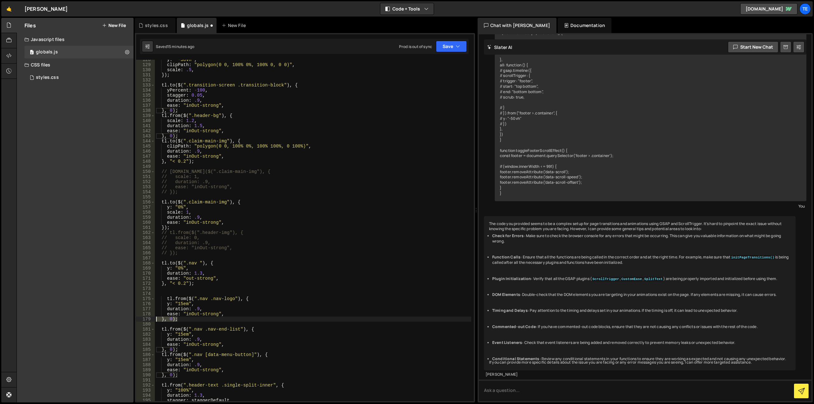
drag, startPoint x: 188, startPoint y: 320, endPoint x: 152, endPoint y: 318, distance: 36.3
click at [152, 318] on div "}, 0); 128 129 130 131 132 133 134 135 136 137 138 139 140 141 142 143 144 145 …" at bounding box center [305, 230] width 338 height 341
paste textarea
drag, startPoint x: 172, startPoint y: 355, endPoint x: 158, endPoint y: 356, distance: 14.0
click at [158, 356] on div "y : "-38vh" , clipPath : "polygon(0 0, 100% 0%, 100% 0, 0 0)" , scale : .5 , })…" at bounding box center [313, 233] width 316 height 352
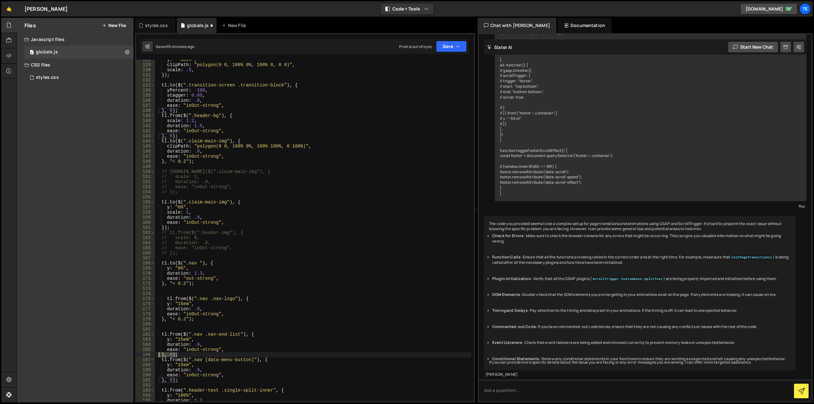
type textarea "}, 0);"
paste textarea
drag, startPoint x: 177, startPoint y: 386, endPoint x: 161, endPoint y: 384, distance: 16.6
click at [161, 384] on div "y : "-38vh" , clipPath : "polygon(0 0, 100% 0%, 100% 0, 0 0)" , scale : .5 , })…" at bounding box center [313, 233] width 316 height 352
type textarea "}, 0);"
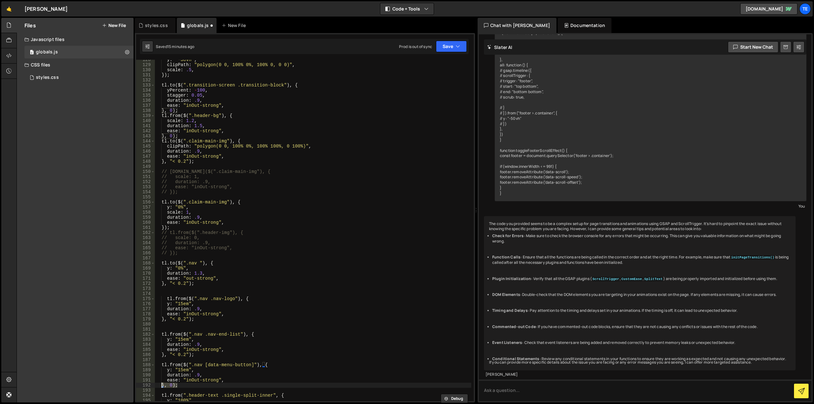
paste textarea
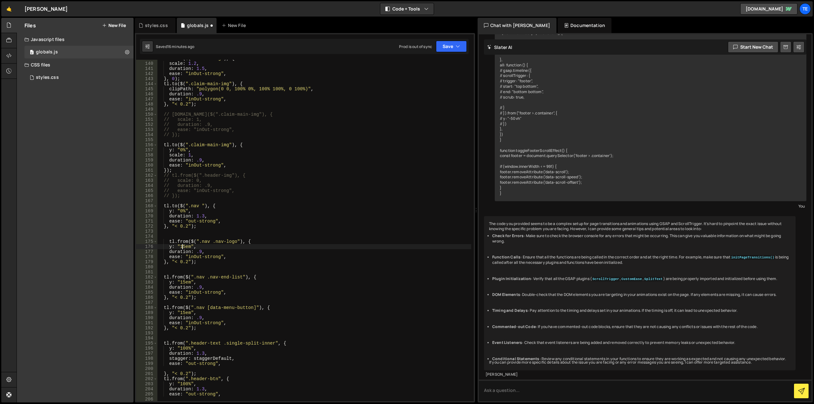
click at [183, 247] on div "tl . from ( $ ( ".header-bg" ) , { scale : 1.2 , duration : 1.5 , ease : "inOut…" at bounding box center [314, 232] width 314 height 352
click at [185, 281] on div "tl . from ( $ ( ".header-bg" ) , { scale : 1.2 , duration : 1.5 , ease : "inOut…" at bounding box center [314, 232] width 314 height 352
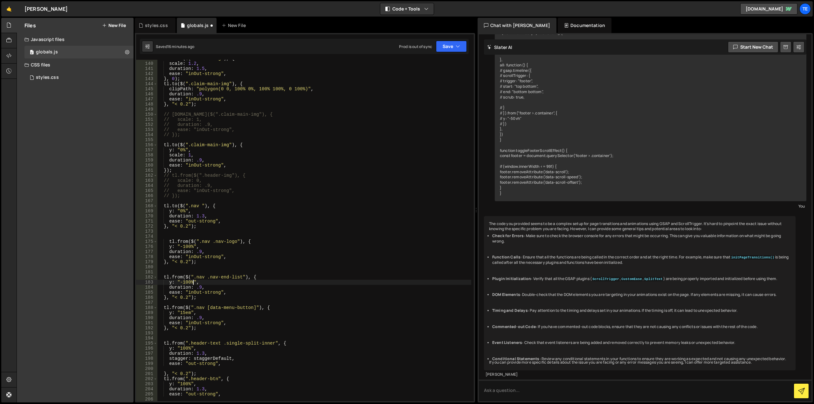
click at [185, 311] on div "tl . from ( $ ( ".header-bg" ) , { scale : 1.2 , duration : 1.5 , ease : "inOut…" at bounding box center [314, 232] width 314 height 352
click at [202, 222] on div "tl . from ( $ ( ".header-bg" ) , { scale : 1.2 , duration : 1.5 , ease : "inOut…" at bounding box center [314, 232] width 314 height 352
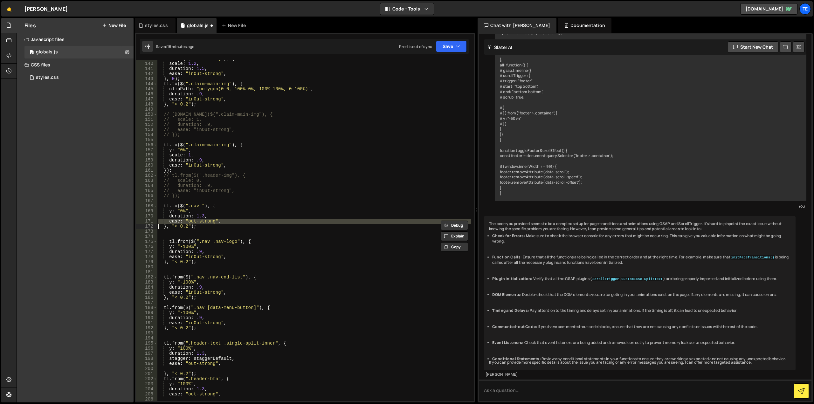
click at [200, 256] on div "tl . from ( $ ( ".header-bg" ) , { scale : 1.2 , duration : 1.5 , ease : "inOut…" at bounding box center [314, 232] width 314 height 352
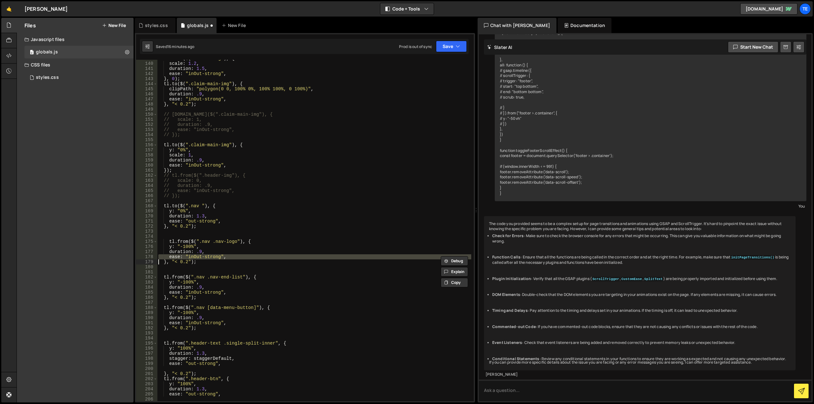
paste textarea
click at [199, 291] on div "tl . from ( $ ( ".header-bg" ) , { scale : 1.2 , duration : 1.5 , ease : "inOut…" at bounding box center [314, 232] width 314 height 352
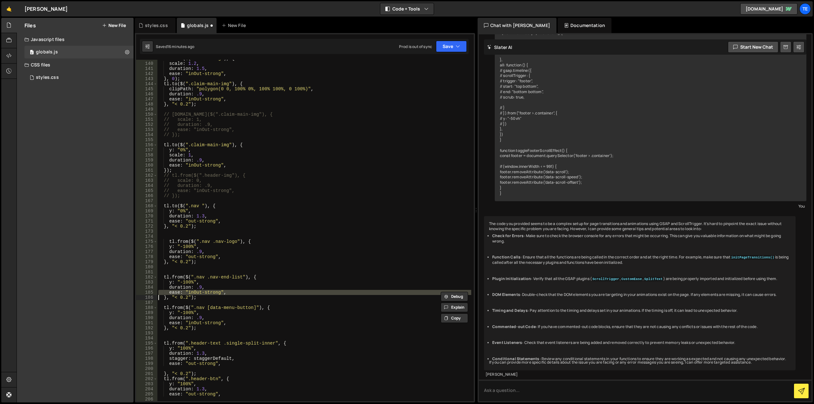
paste textarea
click at [196, 325] on div "tl . from ( $ ( ".header-bg" ) , { scale : 1.2 , duration : 1.5 , ease : "inOut…" at bounding box center [314, 232] width 314 height 352
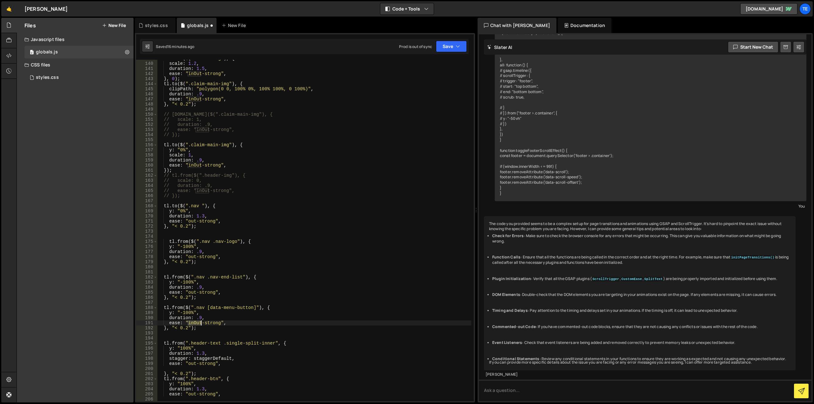
click at [196, 325] on div "tl . from ( $ ( ".header-bg" ) , { scale : 1.2 , duration : 1.5 , ease : "inOut…" at bounding box center [314, 232] width 314 height 352
paste textarea
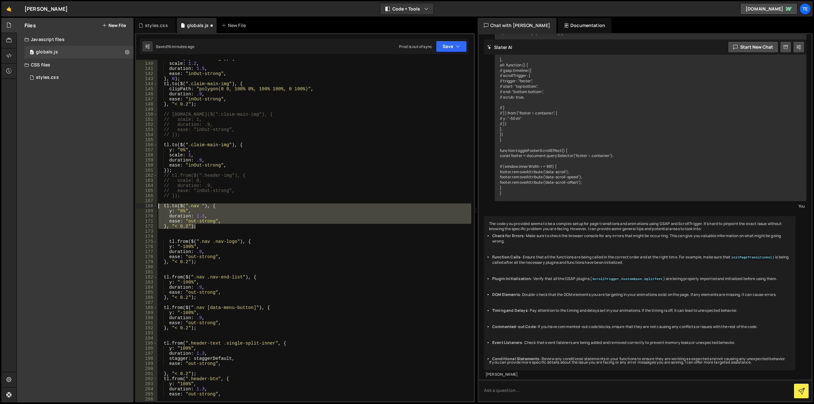
drag, startPoint x: 202, startPoint y: 229, endPoint x: 149, endPoint y: 207, distance: 57.7
click at [149, 207] on div "}, "< 0.2"); 139 140 141 142 143 144 145 146 147 148 149 150 151 152 153 154 15…" at bounding box center [305, 230] width 338 height 341
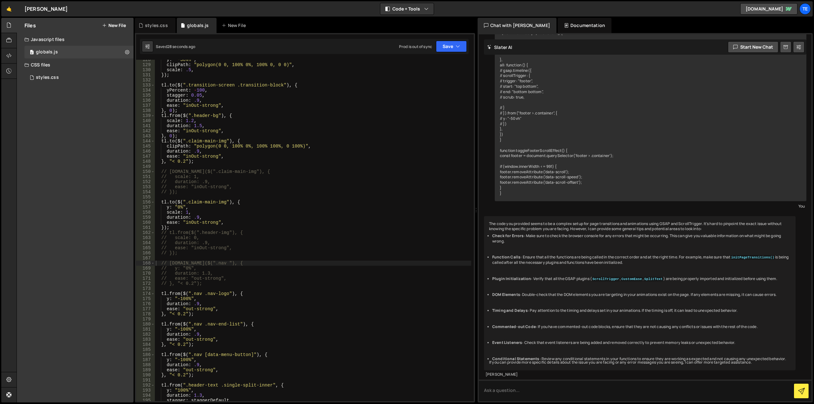
scroll to position [648, 0]
click at [183, 314] on div "y : "-38vh" , clipPath : "polygon(0 0, 100% 0%, 100% 0, 0 0)" , scale : .5 , })…" at bounding box center [312, 233] width 317 height 352
click at [184, 347] on div "y : "-38vh" , clipPath : "polygon(0 0, 100% 0%, 100% 0, 0 0)" , scale : .5 , })…" at bounding box center [312, 233] width 317 height 352
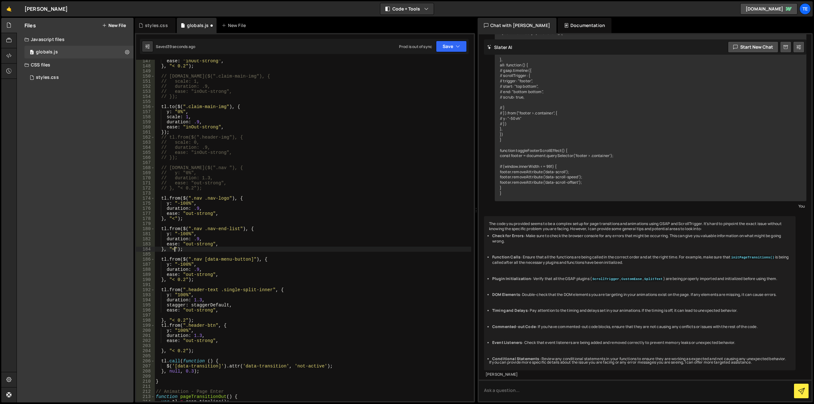
click at [179, 280] on div "ease : "inOut-strong" , } , "< 0.2" ) ; // [DOMAIN_NAME]($(".claim-main-img"), …" at bounding box center [312, 234] width 317 height 352
click at [181, 319] on div "ease : "inOut-strong" , } , "< 0.2" ) ; // [DOMAIN_NAME]($(".claim-main-img"), …" at bounding box center [312, 234] width 317 height 352
click at [180, 351] on div "ease : "inOut-strong" , } , "< 0.2" ) ; // [DOMAIN_NAME]($(".claim-main-img"), …" at bounding box center [312, 234] width 317 height 352
click at [324, 226] on div "ease : "inOut-strong" , } , "< 0.2" ) ; // [DOMAIN_NAME]($(".claim-main-img"), …" at bounding box center [312, 234] width 317 height 352
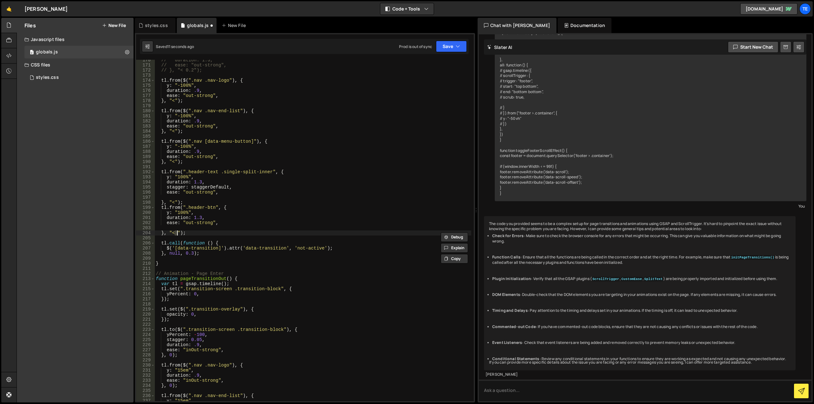
scroll to position [862, 0]
click at [192, 97] on div "// duration: 1.3, // ease: "out-strong", // }, "< 0.2"); tl . from ( $ ( ".nav …" at bounding box center [312, 234] width 317 height 352
click at [185, 100] on div "// duration: 1.3, // ease: "out-strong", // }, "< 0.2"); tl . from ( $ ( ".nav …" at bounding box center [312, 234] width 317 height 352
click at [269, 88] on div "// duration: 1.3, // ease: "out-strong", // }, "< 0.2"); tl . from ( $ ( ".nav …" at bounding box center [312, 234] width 317 height 352
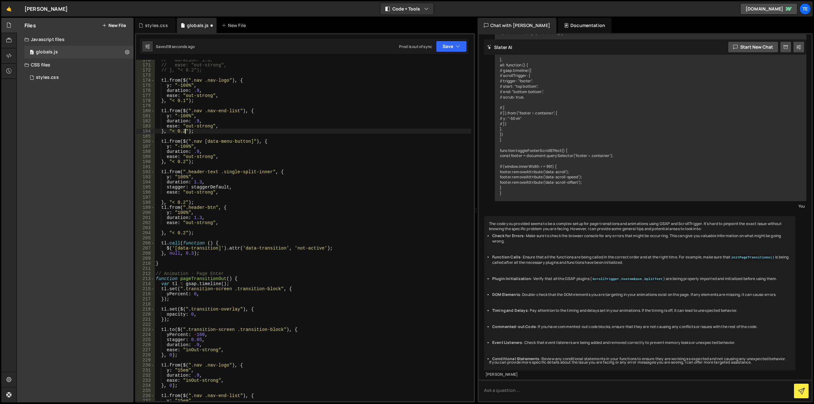
click at [184, 130] on div "// duration: 1.3, // ease: "out-strong", // }, "< 0.2"); tl . from ( $ ( ".nav …" at bounding box center [312, 234] width 317 height 352
type textarea "}, "< 0.1");"
click at [226, 104] on div "// duration: 1.3, // ease: "out-strong", // }, "< 0.2"); tl . from ( $ ( ".nav …" at bounding box center [312, 234] width 317 height 352
drag, startPoint x: 184, startPoint y: 161, endPoint x: 224, endPoint y: 162, distance: 40.4
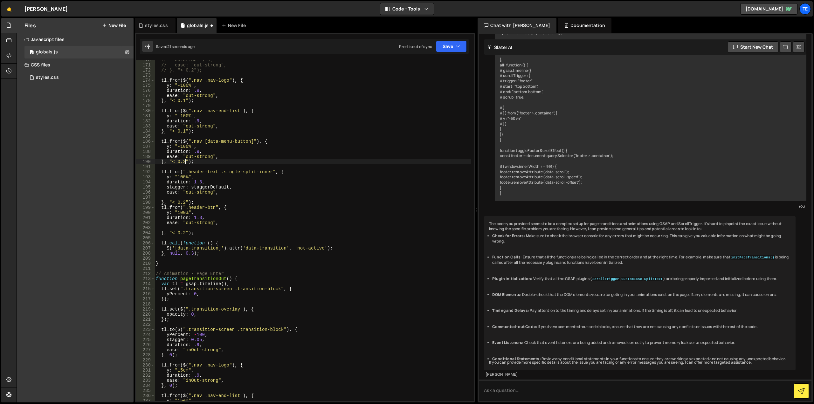
click at [184, 161] on div "// duration: 1.3, // ease: "out-strong", // }, "< 0.2"); tl . from ( $ ( ".nav …" at bounding box center [312, 234] width 317 height 352
click at [234, 140] on div "// duration: 1.3, // ease: "out-strong", // }, "< 0.2"); tl . from ( $ ( ".nav …" at bounding box center [312, 234] width 317 height 352
click at [259, 202] on div "// duration: 1.3, // ease: "out-strong", // }, "< 0.2"); tl . from ( $ ( ".nav …" at bounding box center [312, 234] width 317 height 352
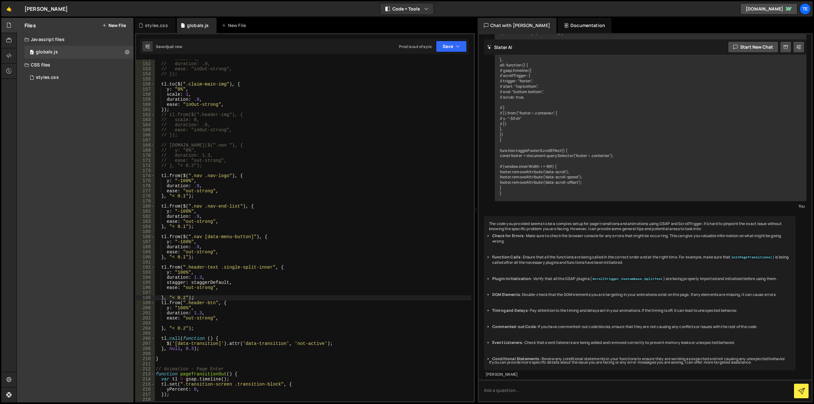
scroll to position [766, 0]
click at [195, 104] on div "// scale: 1, // duration: .9, // ease: "inOut-strong", // }); tl . to ( $ ( ".c…" at bounding box center [312, 232] width 317 height 352
click at [212, 114] on div "// scale: 1, // duration: .9, // ease: "inOut-strong", // }); tl . to ( $ ( ".c…" at bounding box center [312, 232] width 317 height 352
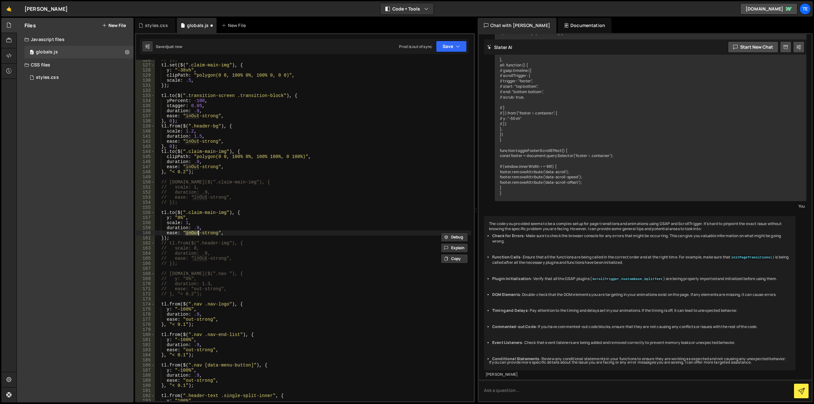
scroll to position [638, 0]
click at [198, 233] on div "// }); tl . set ( $ ( ".claim-main-img" ) , { y : "-38vh" , clipPath : "polygon…" at bounding box center [312, 230] width 317 height 341
click at [198, 233] on div "// }); tl . set ( $ ( ".claim-main-img" ) , { y : "-38vh" , clipPath : "polygon…" at bounding box center [312, 234] width 317 height 352
click at [194, 319] on div "// }); tl . set ( $ ( ".claim-main-img" ) , { y : "-38vh" , clipPath : "polygon…" at bounding box center [312, 234] width 317 height 352
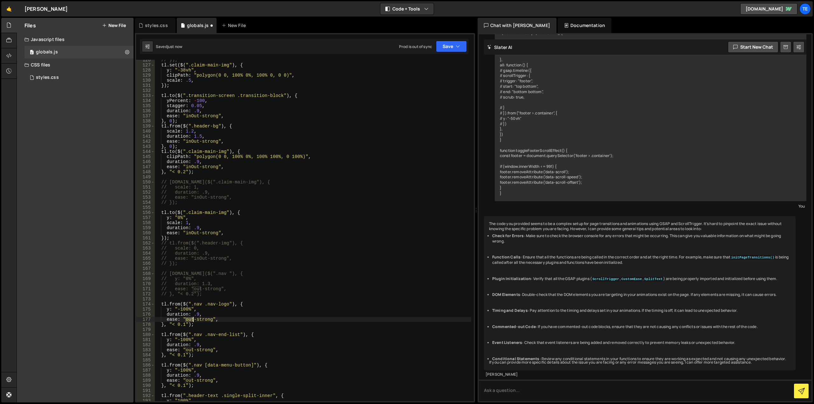
click at [194, 319] on div "// }); tl . set ( $ ( ".claim-main-img" ) , { y : "-38vh" , clipPath : "polygon…" at bounding box center [312, 234] width 317 height 352
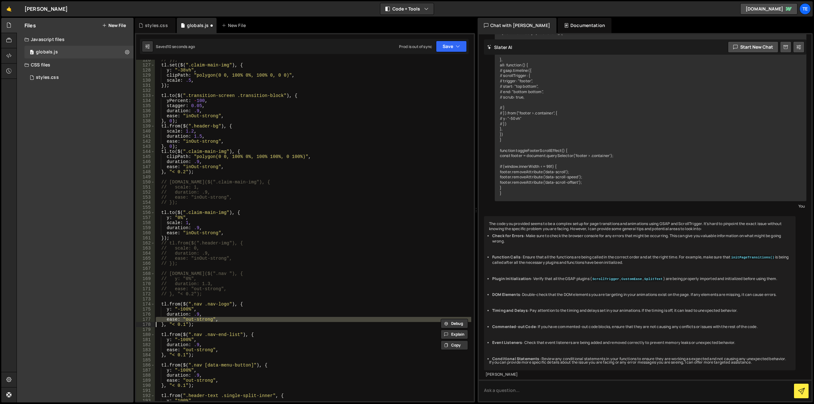
paste textarea
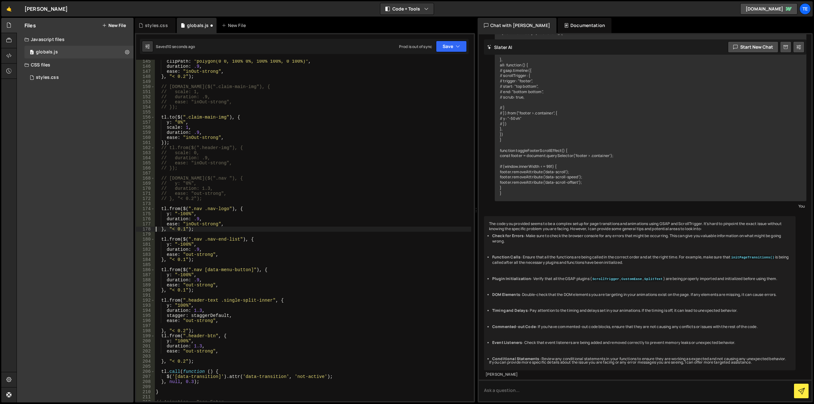
scroll to position [733, 0]
click at [183, 254] on div "clipPath : "polygon(0 0, 100% 0%, 100% 100%, 0 100%)" , duration : .9 , ease : …" at bounding box center [312, 235] width 317 height 352
click at [183, 253] on div "clipPath : "polygon(0 0, 100% 0%, 100% 100%, 0 100%)" , duration : .9 , ease : …" at bounding box center [312, 235] width 317 height 352
paste textarea
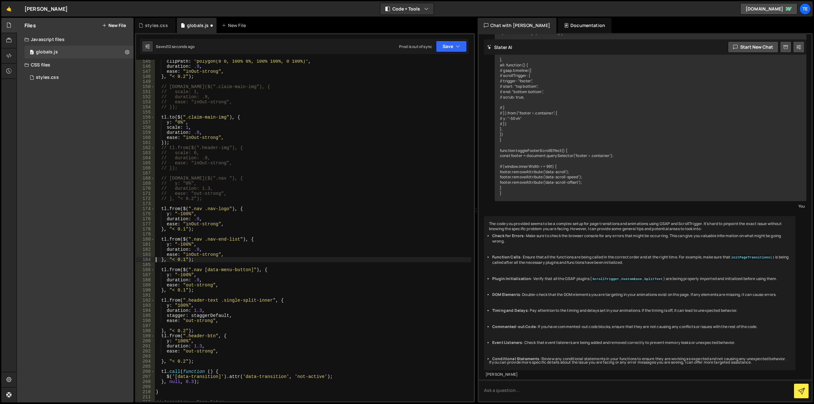
click at [192, 286] on div "clipPath : "polygon(0 0, 100% 0%, 100% 100%, 0 100%)" , duration : .9 , ease : …" at bounding box center [312, 235] width 317 height 352
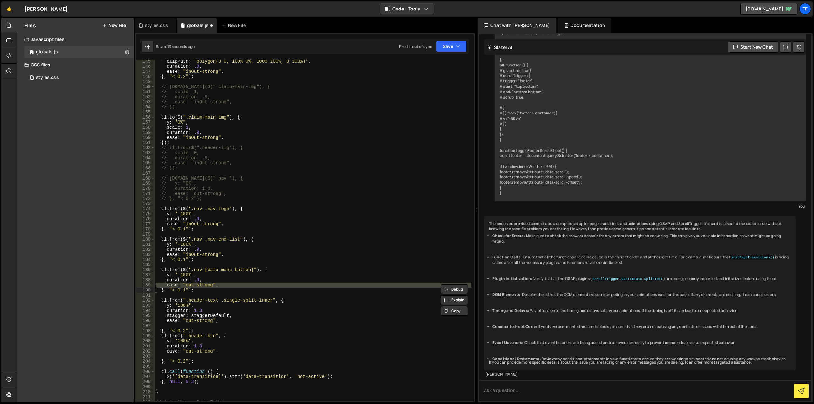
paste textarea
click at [194, 323] on div "clipPath : "polygon(0 0, 100% 0%, 100% 100%, 0 100%)" , duration : .9 , ease : …" at bounding box center [312, 235] width 317 height 352
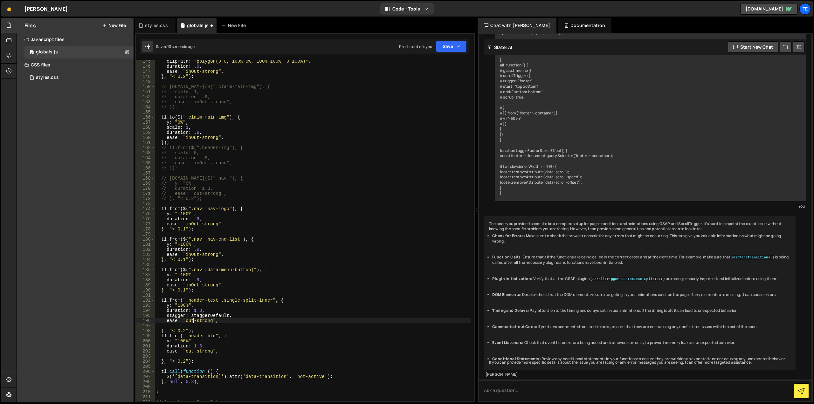
click at [194, 323] on div "clipPath : "polygon(0 0, 100% 0%, 100% 100%, 0 100%)" , duration : .9 , ease : …" at bounding box center [312, 235] width 317 height 352
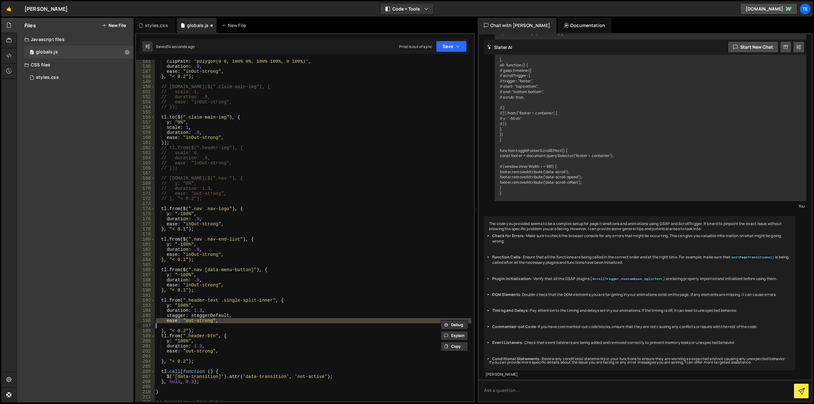
click at [194, 323] on div "clipPath : "polygon(0 0, 100% 0%, 100% 100%, 0 100%)" , duration : .9 , ease : …" at bounding box center [312, 235] width 317 height 352
type textarea "ease: "out-strong","
paste textarea
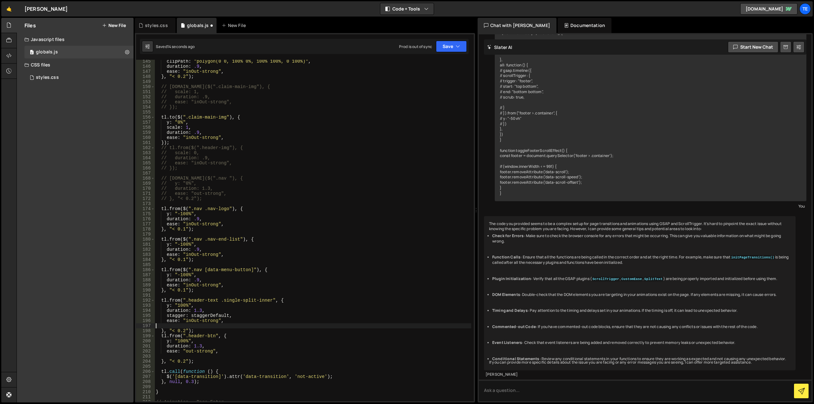
click at [186, 351] on div "clipPath : "polygon(0 0, 100% 0%, 100% 100%, 0 100%)" , duration : .9 , ease : …" at bounding box center [312, 235] width 317 height 352
type textarea "ease: "out-strong","
paste textarea
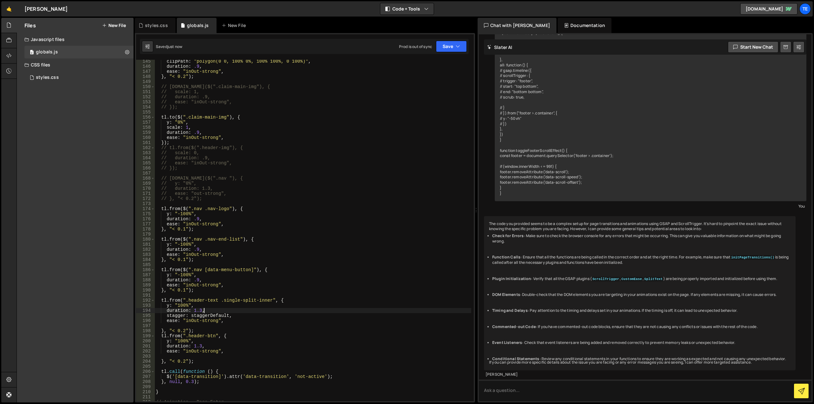
drag, startPoint x: 294, startPoint y: 313, endPoint x: 393, endPoint y: 311, distance: 99.2
click at [294, 312] on div "clipPath : "polygon(0 0, 100% 0%, 100% 100%, 0 100%)" , duration : .9 , ease : …" at bounding box center [312, 235] width 317 height 352
click at [180, 261] on div "clipPath : "polygon(0 0, 100% 0%, 100% 100%, 0 100%)" , duration : .9 , ease : …" at bounding box center [312, 235] width 317 height 352
click at [182, 290] on div "clipPath : "polygon(0 0, 100% 0%, 100% 100%, 0 100%)" , duration : .9 , ease : …" at bounding box center [312, 235] width 317 height 352
click at [184, 330] on div "clipPath : "polygon(0 0, 100% 0%, 100% 100%, 0 100%)" , duration : .9 , ease : …" at bounding box center [312, 235] width 317 height 352
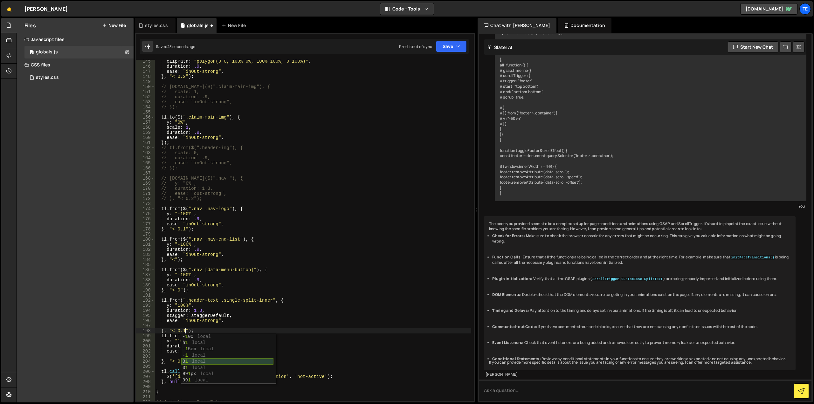
scroll to position [19, 0]
click at [187, 331] on div "clipPath : "polygon(0 0, 100% 0%, 100% 100%, 0 100%)" , duration : .9 , ease : …" at bounding box center [312, 235] width 317 height 352
click at [184, 362] on div "clipPath : "polygon(0 0, 100% 0%, 100% 100%, 0 100%)" , duration : .9 , ease : …" at bounding box center [312, 235] width 317 height 352
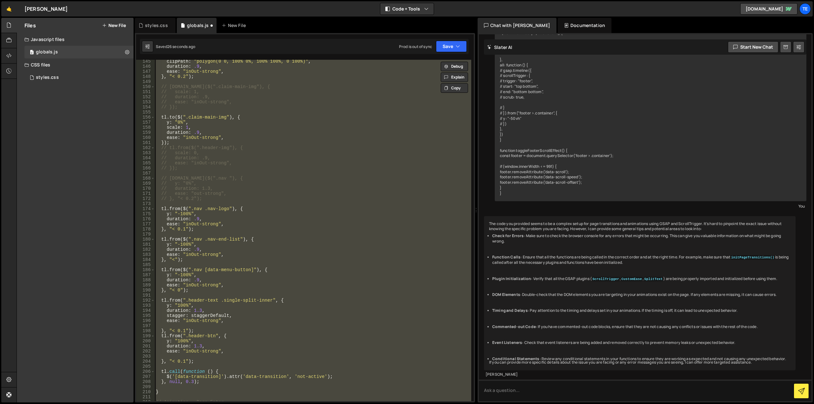
scroll to position [0, 0]
click at [290, 298] on div "clipPath : "polygon(0 0, 100% 0%, 100% 100%, 0 100%)" , duration : .9 , ease : …" at bounding box center [312, 230] width 317 height 341
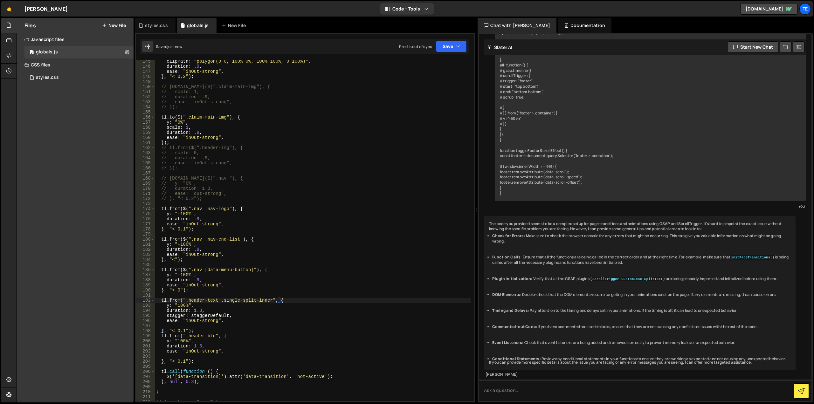
click at [199, 311] on div "clipPath : "polygon(0 0, 100% 0%, 100% 100%, 0 100%)" , duration : .9 , ease : …" at bounding box center [312, 235] width 317 height 352
click at [197, 345] on div "clipPath : "polygon(0 0, 100% 0%, 100% 100%, 0 100%)" , duration : .9 , ease : …" at bounding box center [312, 235] width 317 height 352
click at [182, 330] on div "clipPath : "polygon(0 0, 100% 0%, 100% 100%, 0 100%)" , duration : .9 , ease : …" at bounding box center [312, 235] width 317 height 352
click at [182, 362] on div "clipPath : "polygon(0 0, 100% 0%, 100% 100%, 0 100%)" , duration : .9 , ease : …" at bounding box center [312, 235] width 317 height 352
click at [304, 302] on div "clipPath : "polygon(0 0, 100% 0%, 100% 100%, 0 100%)" , duration : .9 , ease : …" at bounding box center [312, 235] width 317 height 352
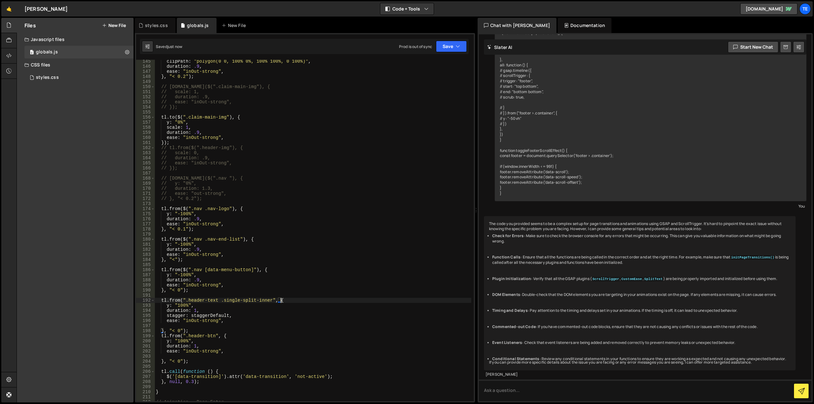
click at [180, 292] on div "clipPath : "polygon(0 0, 100% 0%, 100% 100%, 0 100%)" , duration : .9 , ease : …" at bounding box center [312, 235] width 317 height 352
click at [178, 361] on div "clipPath : "polygon(0 0, 100% 0%, 100% 100%, 0 100%)" , duration : .9 , ease : …" at bounding box center [312, 235] width 317 height 352
click at [178, 330] on div "clipPath : "polygon(0 0, 100% 0%, 100% 100%, 0 100%)" , duration : .9 , ease : …" at bounding box center [312, 235] width 317 height 352
click at [183, 229] on div "clipPath : "polygon(0 0, 100% 0%, 100% 100%, 0 100%)" , duration : .9 , ease : …" at bounding box center [312, 235] width 317 height 352
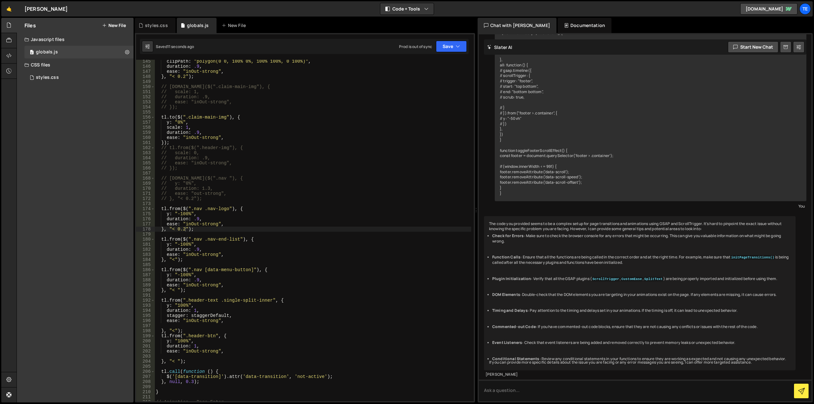
click at [182, 275] on div "clipPath : "polygon(0 0, 100% 0%, 100% 100%, 0 100%)" , duration : .9 , ease : …" at bounding box center [312, 235] width 317 height 352
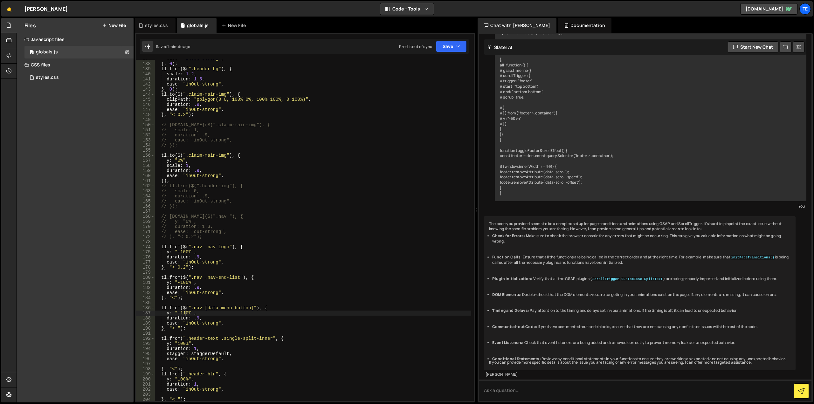
scroll to position [695, 0]
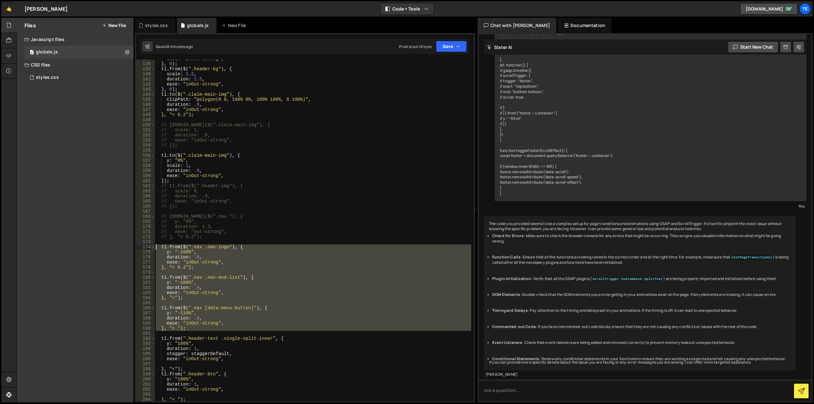
drag, startPoint x: 185, startPoint y: 325, endPoint x: 151, endPoint y: 245, distance: 86.3
click at [151, 245] on div "y: "-110%", 137 138 139 140 141 142 143 144 145 146 147 148 149 150 151 152 153…" at bounding box center [305, 230] width 338 height 341
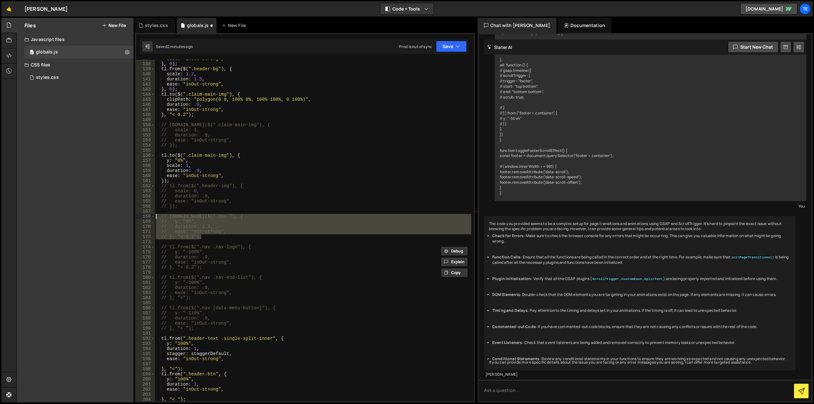
drag, startPoint x: 205, startPoint y: 236, endPoint x: 156, endPoint y: 218, distance: 52.2
click at [156, 218] on div "ease : "inOut-strong" , } , 0 ) ; tl . from ( $ ( ".header-bg" ) , { scale : 1.…" at bounding box center [312, 232] width 317 height 352
click at [194, 217] on div "ease : "inOut-strong" , } , 0 ) ; tl . from ( $ ( ".header-bg" ) , { scale : 1.…" at bounding box center [312, 230] width 317 height 341
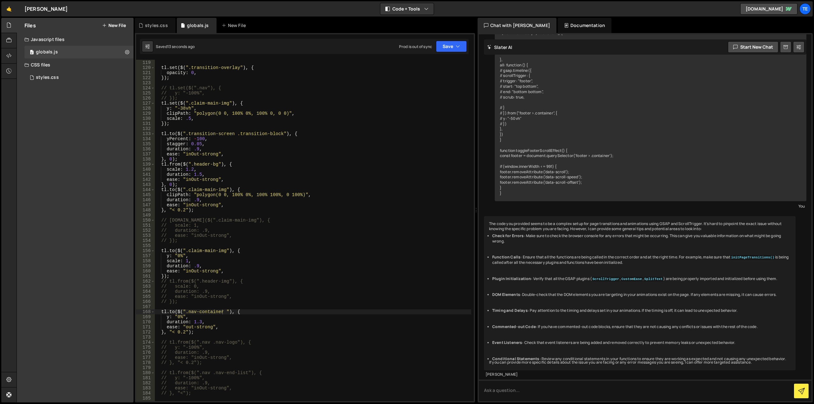
scroll to position [523, 0]
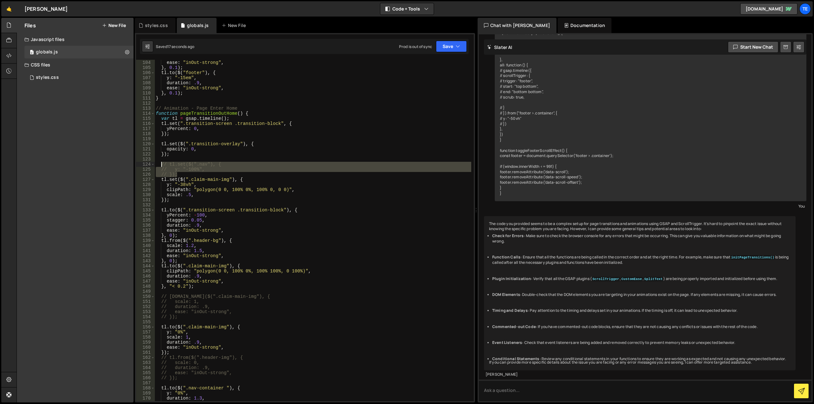
drag, startPoint x: 186, startPoint y: 172, endPoint x: 160, endPoint y: 164, distance: 27.3
click at [160, 164] on div "duration : .9 , ease : "inOut-strong" , } , 0.1 ) ; tl . to ( $ ( "footer" ) , …" at bounding box center [312, 231] width 317 height 352
click at [199, 165] on div "duration : .9 , ease : "inOut-strong" , } , 0.1 ) ; tl . to ( $ ( "footer" ) , …" at bounding box center [312, 230] width 317 height 341
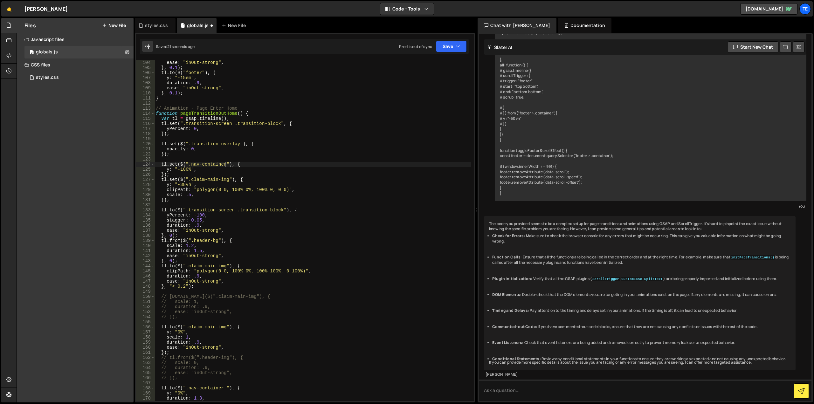
scroll to position [0, 5]
click at [348, 229] on div "duration : .9 , ease : "inOut-strong" , } , 0.1 ) ; tl . to ( $ ( "footer" ) , …" at bounding box center [312, 231] width 317 height 352
click at [303, 259] on div "duration : .9 , ease : "inOut-strong" , } , 0.1 ) ; tl . to ( $ ( "footer" ) , …" at bounding box center [312, 231] width 317 height 352
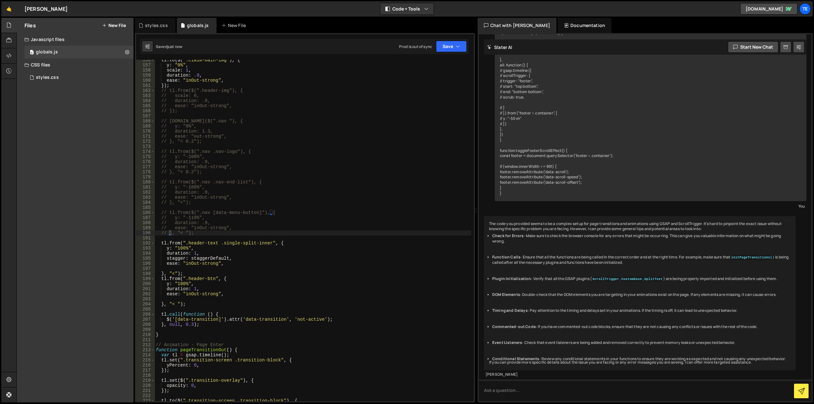
scroll to position [676, 0]
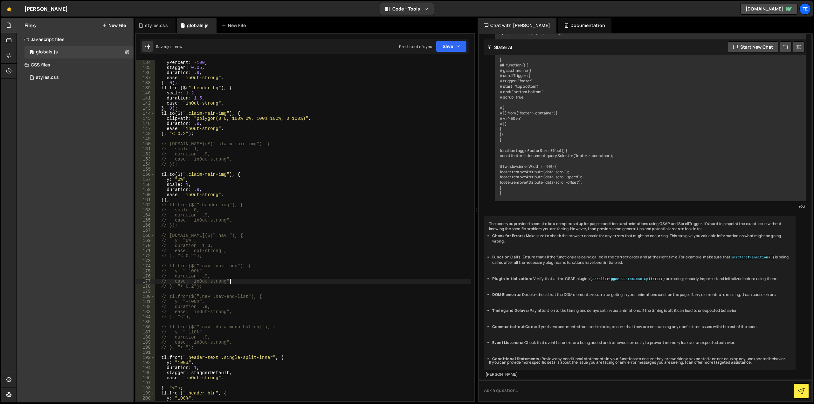
click at [277, 281] on div "tl . to ( $ ( ".transition-screen .transition-block" ) , { yPercent : - 100 , s…" at bounding box center [312, 231] width 317 height 352
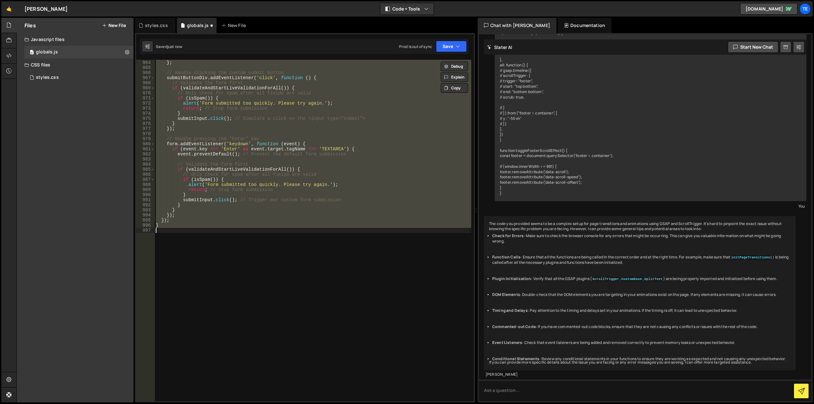
scroll to position [775, 0]
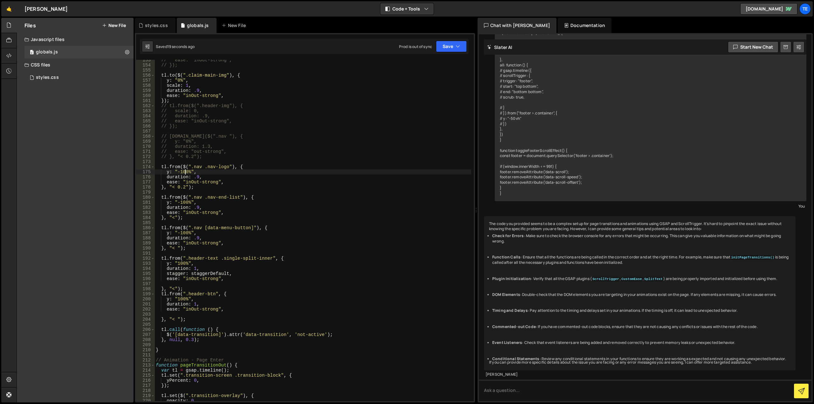
click at [184, 172] on div "// ease: "inOut-strong", // }); tl . to ( $ ( ".claim-main-img" ) , { y : "0%" …" at bounding box center [312, 234] width 317 height 352
click at [186, 201] on div "// ease: "inOut-strong", // }); tl . to ( $ ( ".claim-main-img" ) , { y : "0%" …" at bounding box center [312, 234] width 317 height 352
click at [186, 233] on div "// ease: "inOut-strong", // }); tl . to ( $ ( ".claim-main-img" ) , { y : "0%" …" at bounding box center [312, 234] width 317 height 352
click at [186, 187] on div "// ease: "inOut-strong", // }); tl . to ( $ ( ".claim-main-img" ) , { y : "0%" …" at bounding box center [312, 234] width 317 height 352
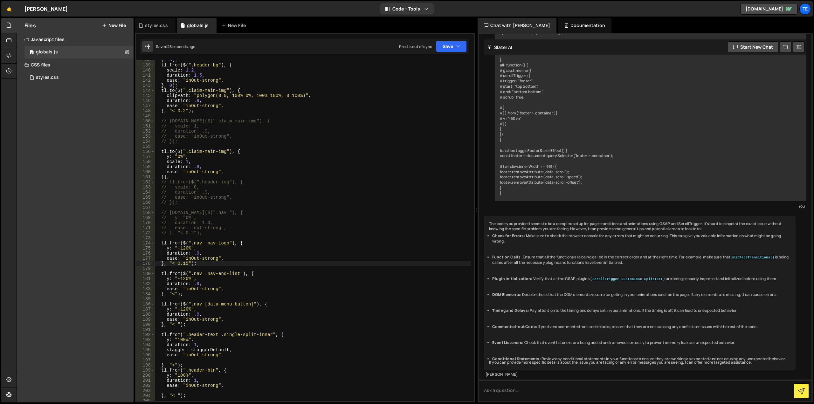
scroll to position [775, 0]
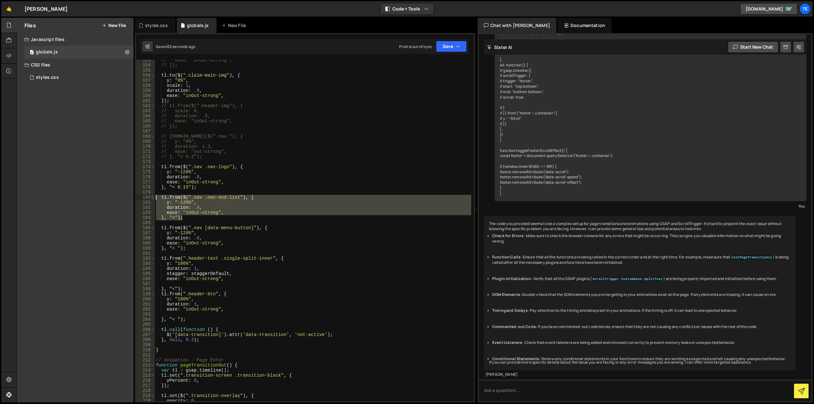
drag, startPoint x: 187, startPoint y: 217, endPoint x: 153, endPoint y: 196, distance: 40.0
click at [153, 196] on div "}, "< 0.15"); 153 154 155 156 157 158 159 160 161 162 163 164 165 166 167 168 1…" at bounding box center [305, 230] width 338 height 341
type textarea "tl.from($(".nav .nav-end-list"), { y: "-120%","
click at [172, 191] on div "// ease: "inOut-strong", // }); tl . to ( $ ( ".claim-main-img" ) , { y : "0%" …" at bounding box center [312, 234] width 317 height 352
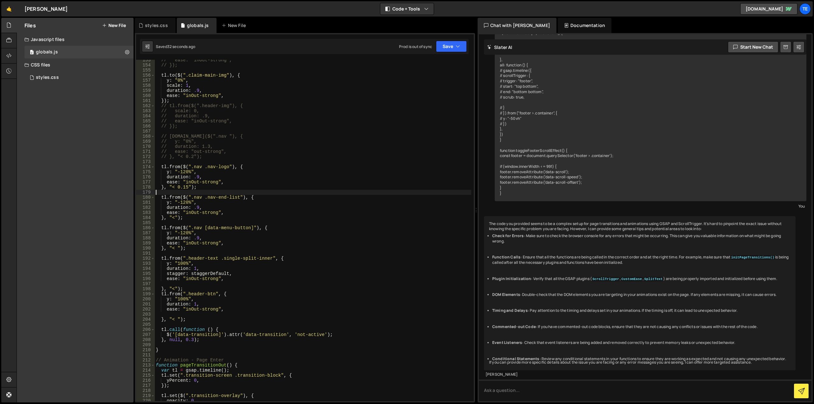
scroll to position [0, 0]
paste textarea "}, "<");"
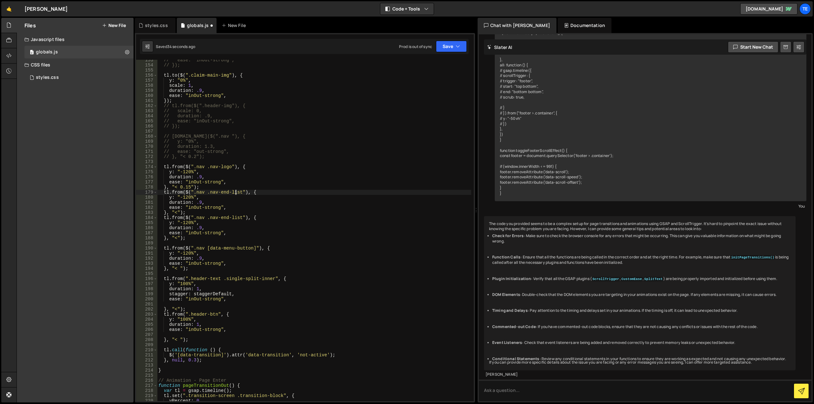
click at [236, 191] on div "// ease: "inOut-strong", // }); tl . to ( $ ( ".claim-main-img" ) , { y : "0%" …" at bounding box center [314, 234] width 314 height 352
drag, startPoint x: 236, startPoint y: 191, endPoint x: 216, endPoint y: 192, distance: 20.4
click at [216, 192] on div "// ease: "inOut-strong", // }); tl . to ( $ ( ".claim-main-img" ) , { y : "0%" …" at bounding box center [314, 234] width 314 height 352
click at [257, 204] on div "// ease: "inOut-strong", // }); tl . to ( $ ( ".claim-main-img" ) , { y : "0%" …" at bounding box center [314, 234] width 314 height 352
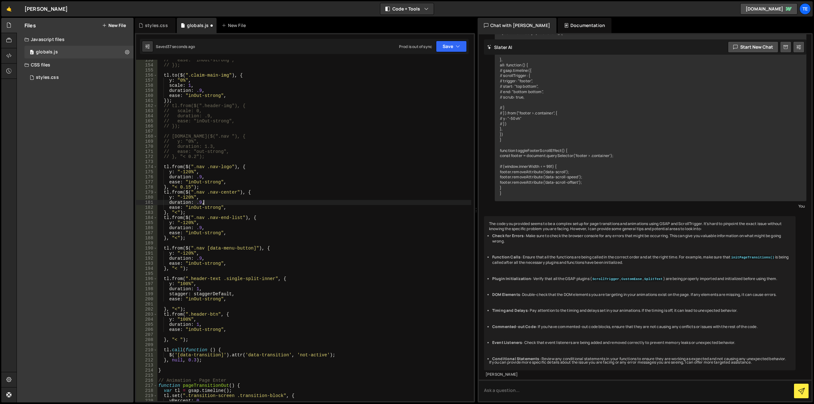
scroll to position [0, 3]
click at [187, 221] on div "// ease: "inOut-strong", // }); tl . to ( $ ( ".claim-main-img" ) , { y : "0%" …" at bounding box center [314, 234] width 314 height 352
click at [187, 222] on div "// ease: "inOut-strong", // }); tl . to ( $ ( ".claim-main-img" ) , { y : "0%" …" at bounding box center [314, 234] width 314 height 352
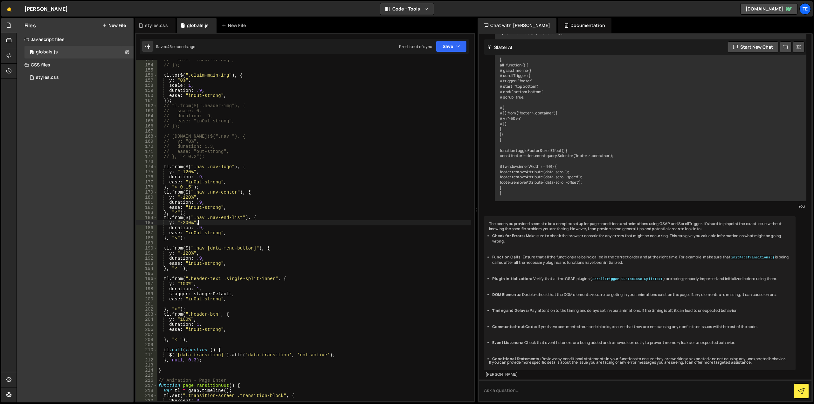
click at [236, 223] on div "// ease: "inOut-strong", // }); tl . to ( $ ( ".claim-main-img" ) , { y : "0%" …" at bounding box center [314, 234] width 314 height 352
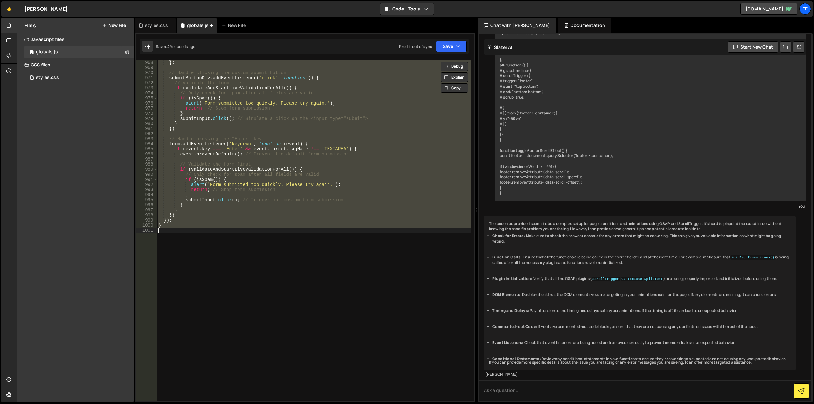
scroll to position [765, 0]
type textarea "tl.from($(".nav .nav-end-list"), {"
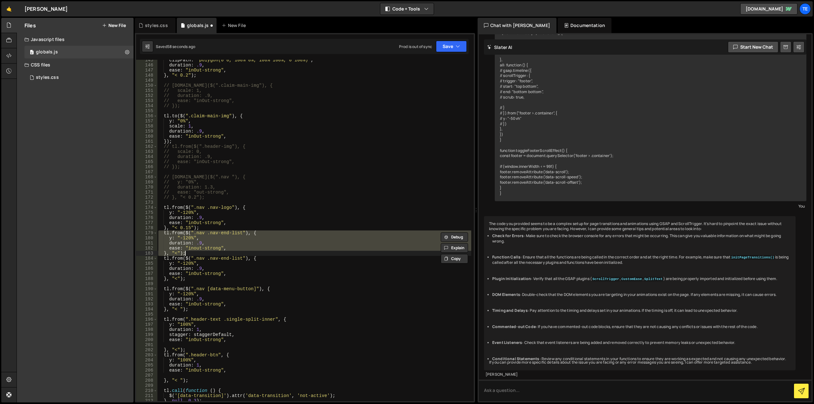
click at [248, 244] on div "clipPath : "polygon(0 0, 100% 0%, 100% 100%, 0 100%)" , duration : .9 , ease : …" at bounding box center [314, 230] width 314 height 341
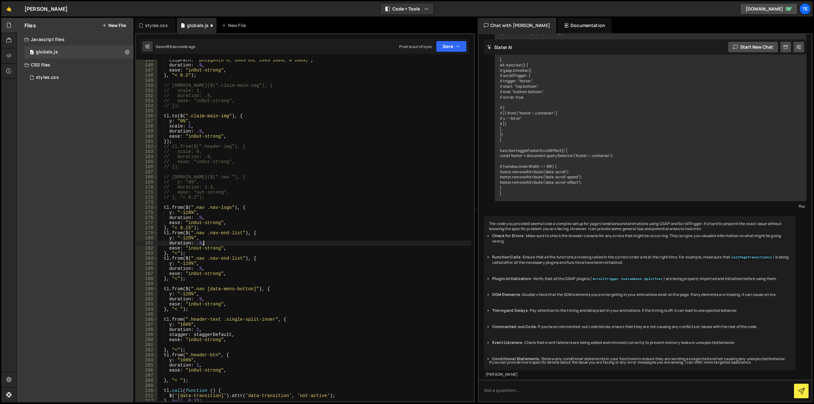
click at [239, 233] on div "clipPath : "polygon(0 0, 100% 0%, 100% 100%, 0 100%)" , duration : .9 , ease : …" at bounding box center [314, 234] width 314 height 352
drag, startPoint x: 239, startPoint y: 233, endPoint x: 226, endPoint y: 235, distance: 12.8
click at [236, 233] on div "clipPath : "polygon(0 0, 100% 0%, 100% 100%, 0 100%)" , duration : .9 , ease : …" at bounding box center [314, 234] width 314 height 352
drag, startPoint x: 226, startPoint y: 235, endPoint x: 220, endPoint y: 234, distance: 6.1
click at [220, 234] on div "clipPath : "polygon(0 0, 100% 0%, 100% 100%, 0 100%)" , duration : .9 , ease : …" at bounding box center [314, 234] width 314 height 352
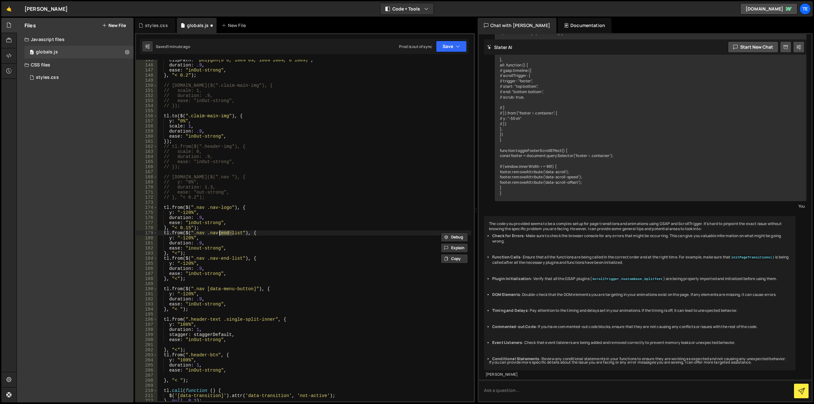
click at [219, 233] on div "clipPath : "polygon(0 0, 100% 0%, 100% 100%, 0 100%)" , duration : .9 , ease : …" at bounding box center [314, 230] width 314 height 341
drag, startPoint x: 219, startPoint y: 233, endPoint x: 236, endPoint y: 234, distance: 17.5
click at [236, 234] on div "clipPath : "polygon(0 0, 100% 0%, 100% 100%, 0 100%)" , duration : .9 , ease : …" at bounding box center [314, 234] width 314 height 352
click at [185, 238] on div "clipPath : "polygon(0 0, 100% 0%, 100% 100%, 0 100%)" , duration : .9 , ease : …" at bounding box center [314, 234] width 314 height 352
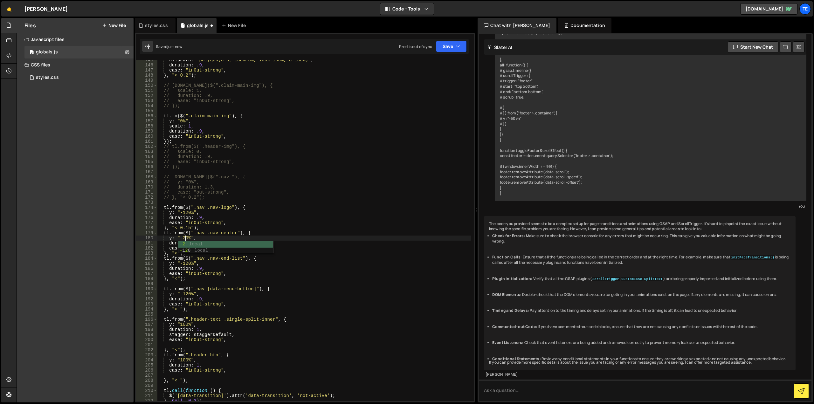
scroll to position [0, 2]
click at [208, 228] on div "clipPath : "polygon(0 0, 100% 0%, 100% 100%, 0 100%)" , duration : .9 , ease : …" at bounding box center [314, 234] width 314 height 352
type textarea "}, "< 0.15");"
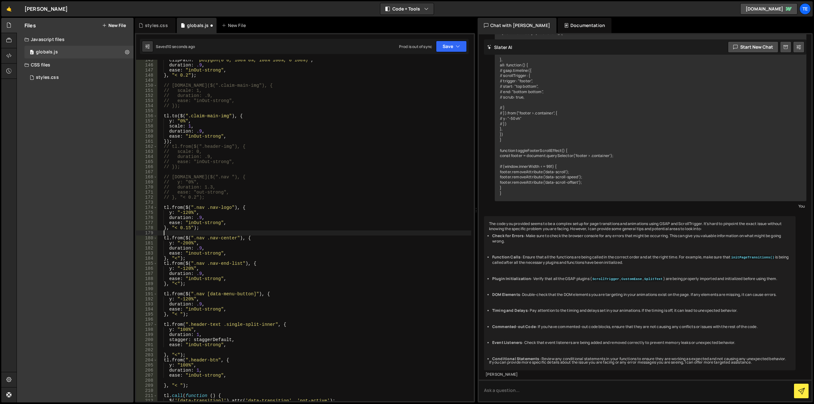
scroll to position [0, 0]
click at [194, 256] on div "clipPath : "polygon(0 0, 100% 0%, 100% 100%, 0 100%)" , duration : .9 , ease : …" at bounding box center [314, 234] width 314 height 352
type textarea "}, "<");"
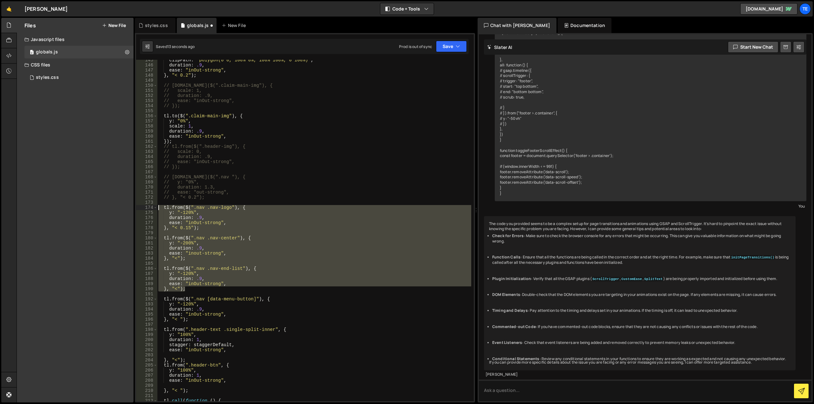
drag, startPoint x: 192, startPoint y: 289, endPoint x: 148, endPoint y: 208, distance: 91.5
click at [148, 208] on div "145 146 147 148 149 150 151 152 153 154 155 156 157 158 159 160 161 162 163 164…" at bounding box center [305, 230] width 338 height 341
type textarea "tl.from($(".nav .nav-logo"), { y: "-120%","
click at [179, 202] on div "clipPath : "polygon(0 0, 100% 0%, 100% 100%, 0 100%)" , duration : .9 , ease : …" at bounding box center [314, 234] width 314 height 352
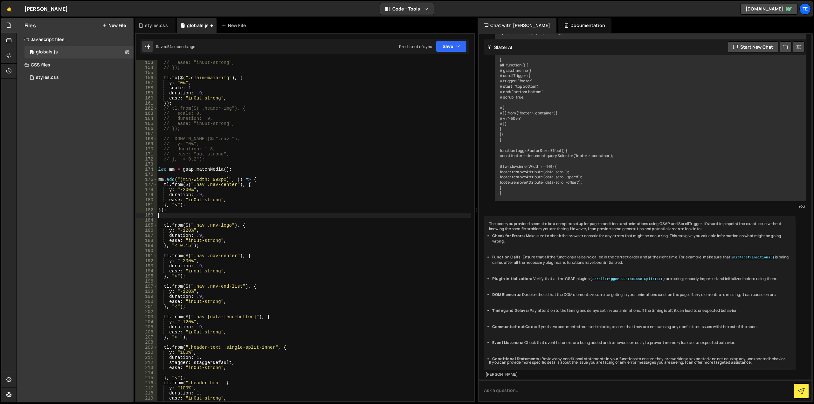
scroll to position [773, 0]
click at [211, 169] on div "// duration: .9, // ease: "inOut-strong", // }); tl . to ( $ ( ".claim-main-img…" at bounding box center [314, 231] width 314 height 352
type textarea "let mm = gsap.matchMedia();"
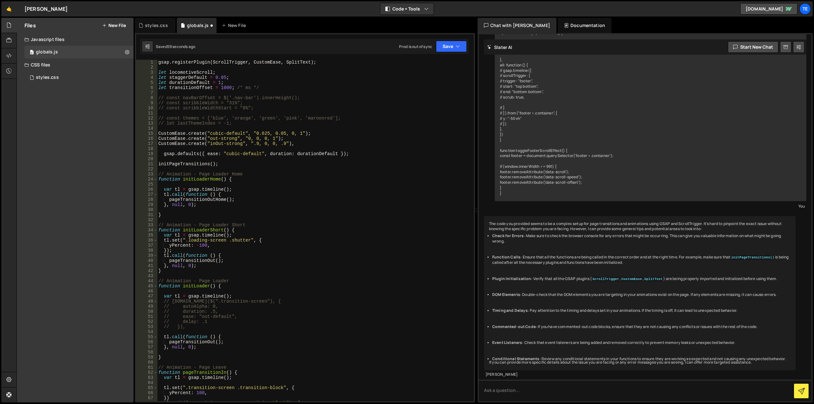
scroll to position [0, 0]
click at [165, 93] on div "gsap . registerPlugin ( ScrollTrigger , CustomEase , SplitText ) ; let locomoti…" at bounding box center [314, 236] width 314 height 352
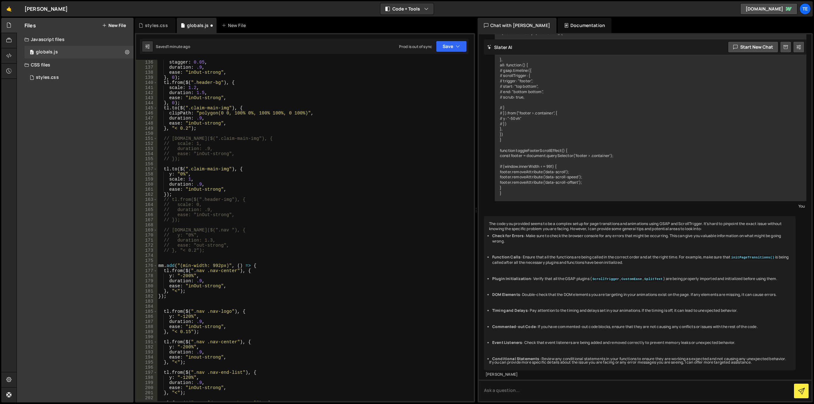
scroll to position [687, 0]
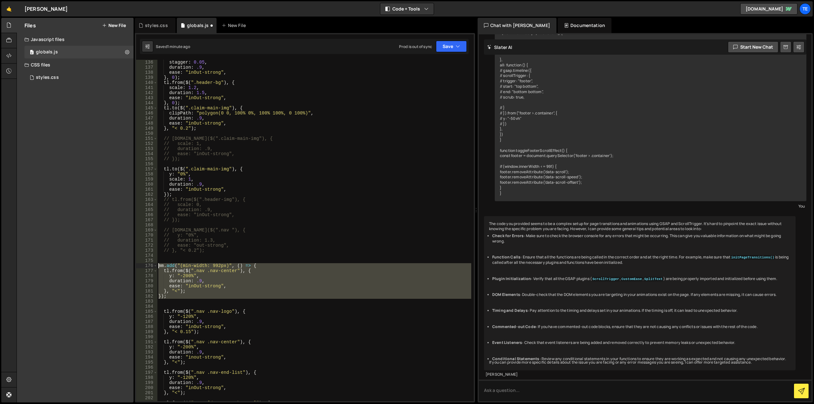
drag, startPoint x: 170, startPoint y: 302, endPoint x: 140, endPoint y: 261, distance: 50.2
click at [140, 261] on div "136 137 138 139 140 141 142 143 144 145 146 147 148 149 150 151 152 153 154 155…" at bounding box center [305, 230] width 338 height 341
type textarea "mm.add("(min-width: 992px)", () => {"
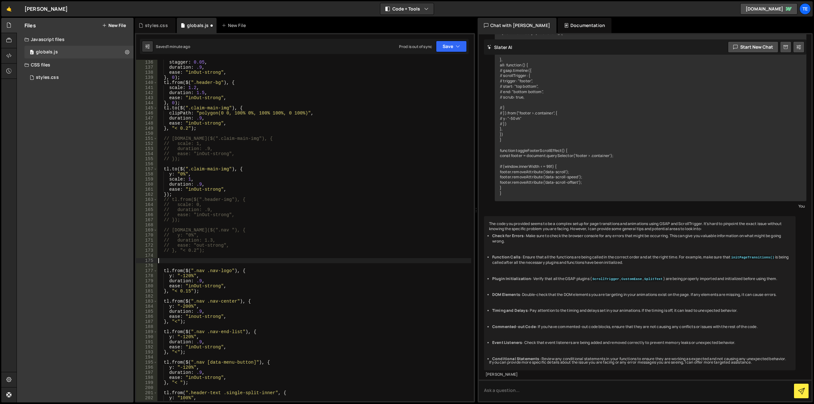
scroll to position [763, 0]
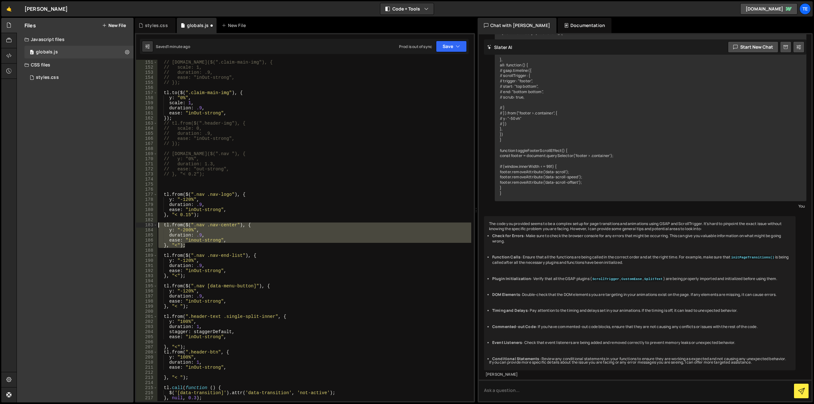
drag, startPoint x: 183, startPoint y: 243, endPoint x: 150, endPoint y: 225, distance: 38.0
click at [150, 225] on div "151 152 153 154 155 156 157 158 159 160 161 162 163 164 165 166 167 168 169 170…" at bounding box center [305, 230] width 338 height 341
type textarea "tl.from($(".nav .nav-center"), { y: "-200%","
paste textarea
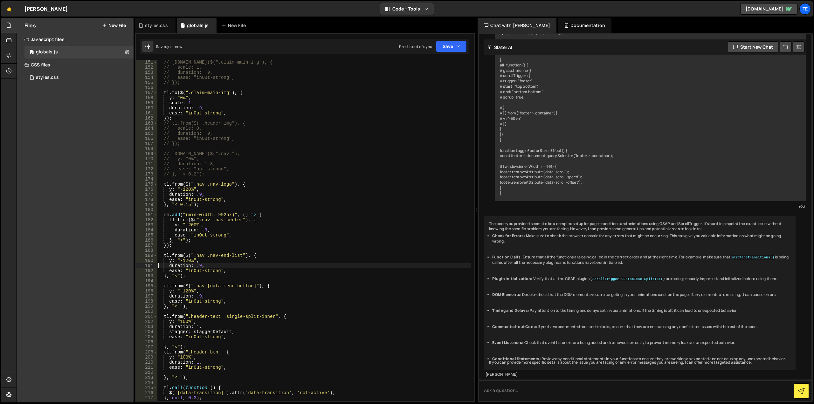
type textarea "duration: .9,"
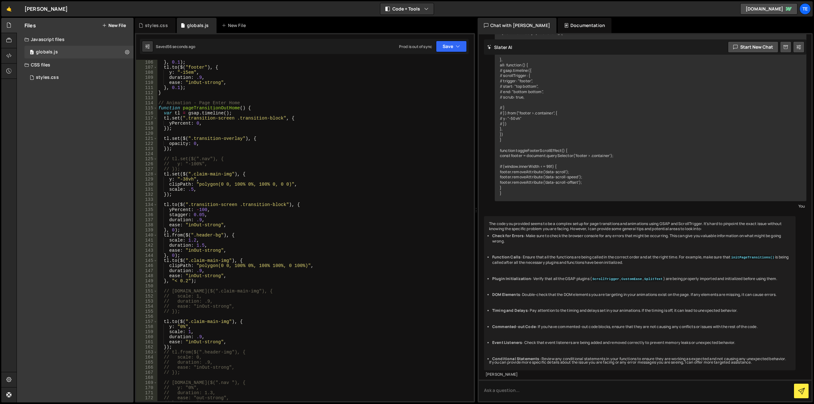
scroll to position [667, 0]
